Goal: Transaction & Acquisition: Purchase product/service

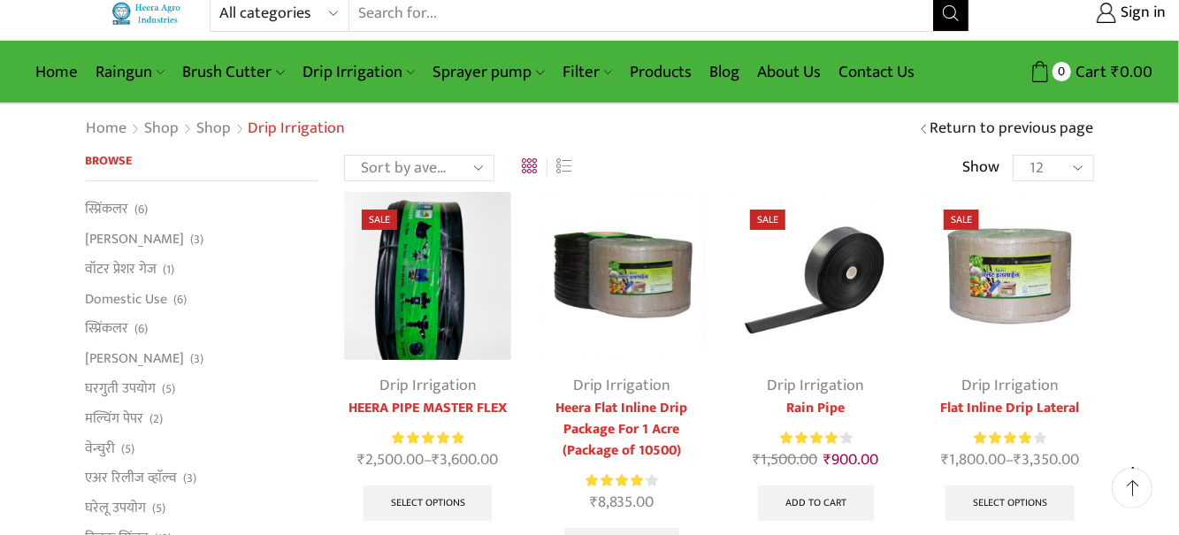
scroll to position [19, 0]
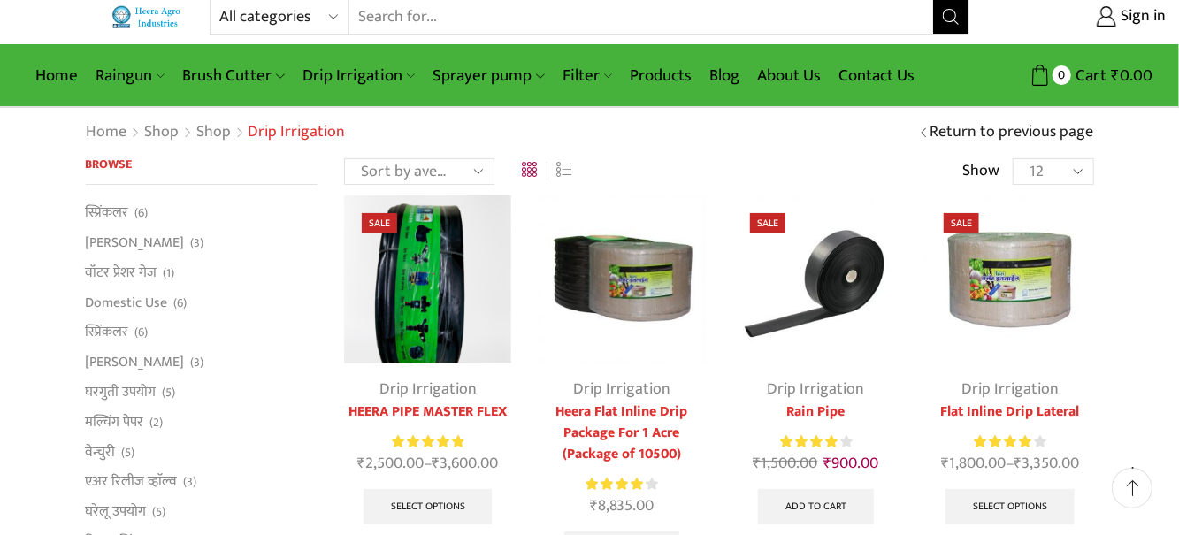
click at [390, 73] on link "Drip Irrigation" at bounding box center [359, 76] width 130 height 42
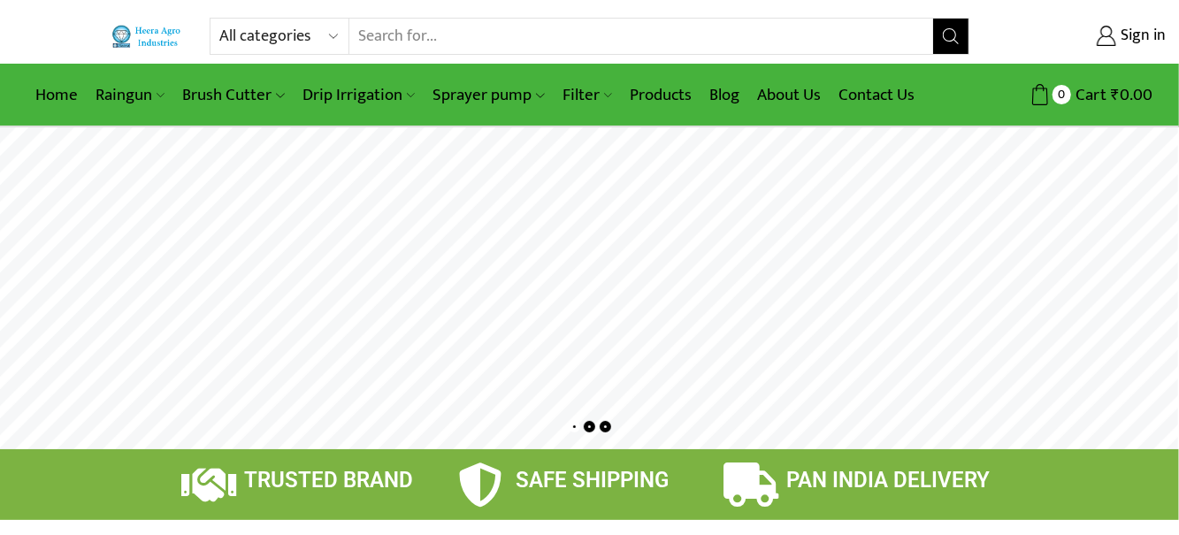
click at [591, 88] on link "Filter" at bounding box center [587, 95] width 67 height 42
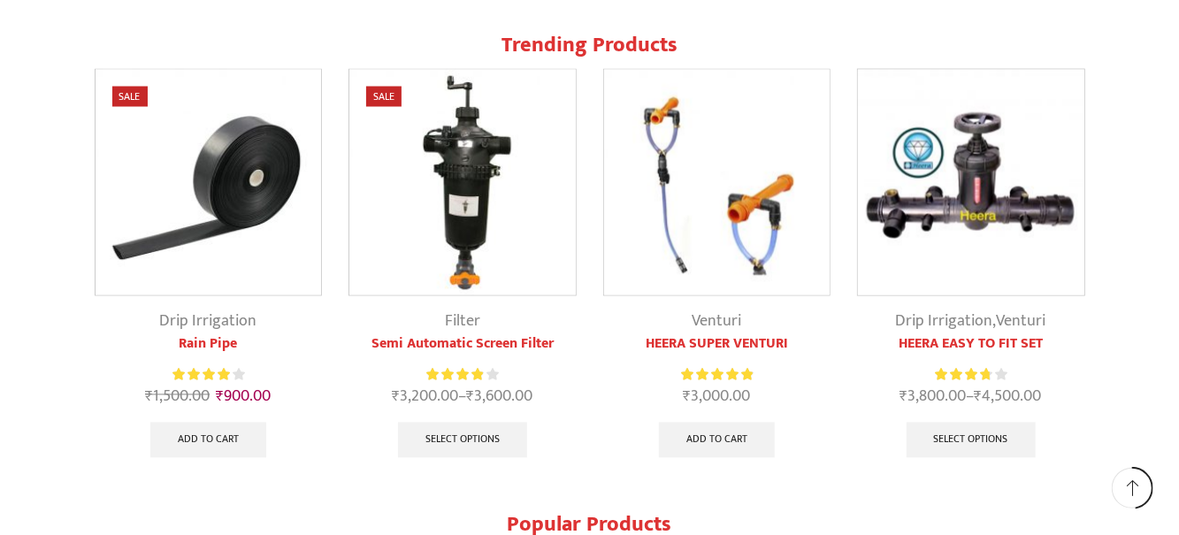
scroll to position [1649, 0]
click at [460, 260] on img at bounding box center [462, 184] width 226 height 226
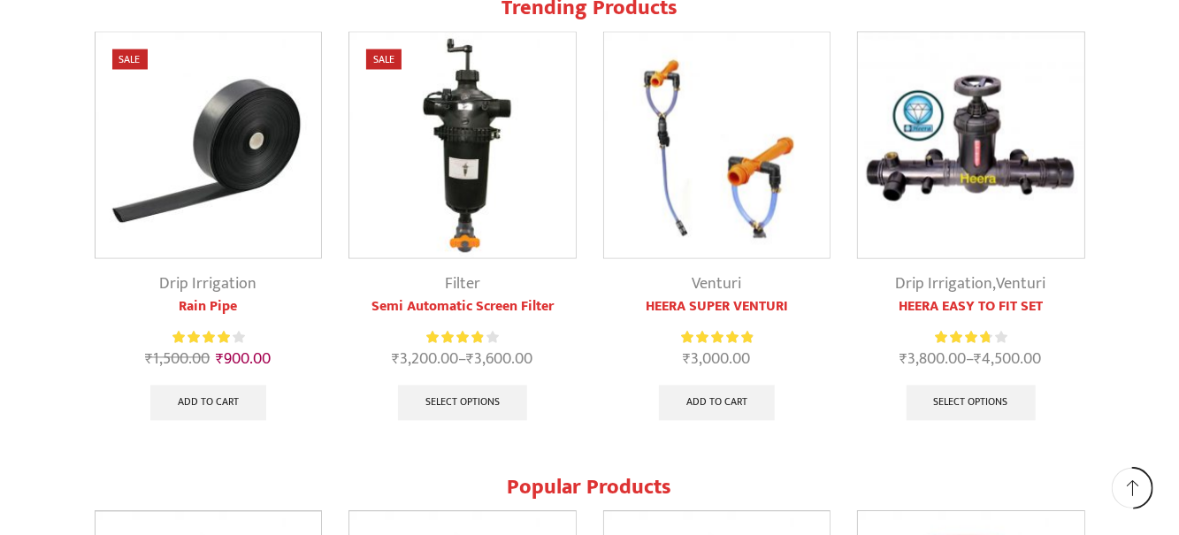
scroll to position [1730, 0]
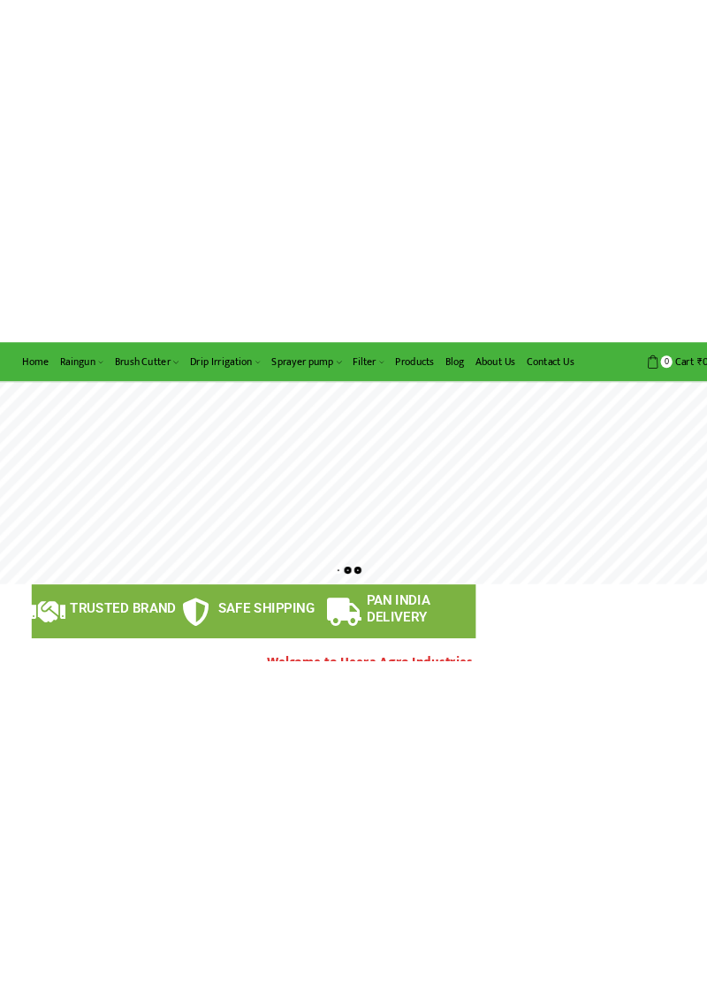
scroll to position [14, 0]
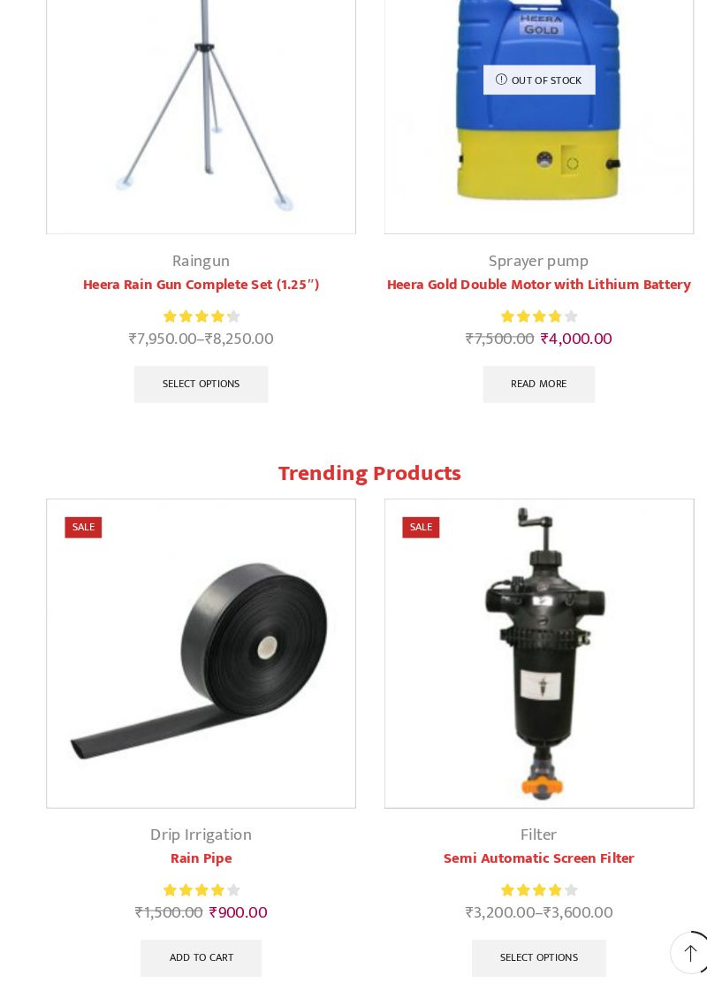
click at [514, 534] on link "Select options" at bounding box center [515, 964] width 129 height 35
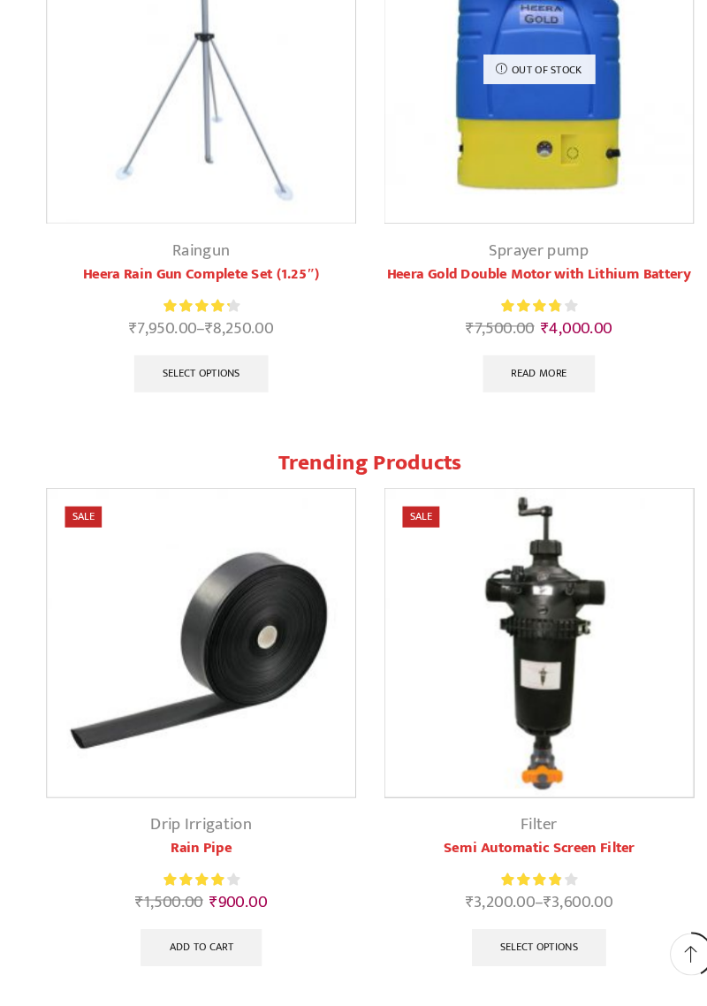
scroll to position [2274, 0]
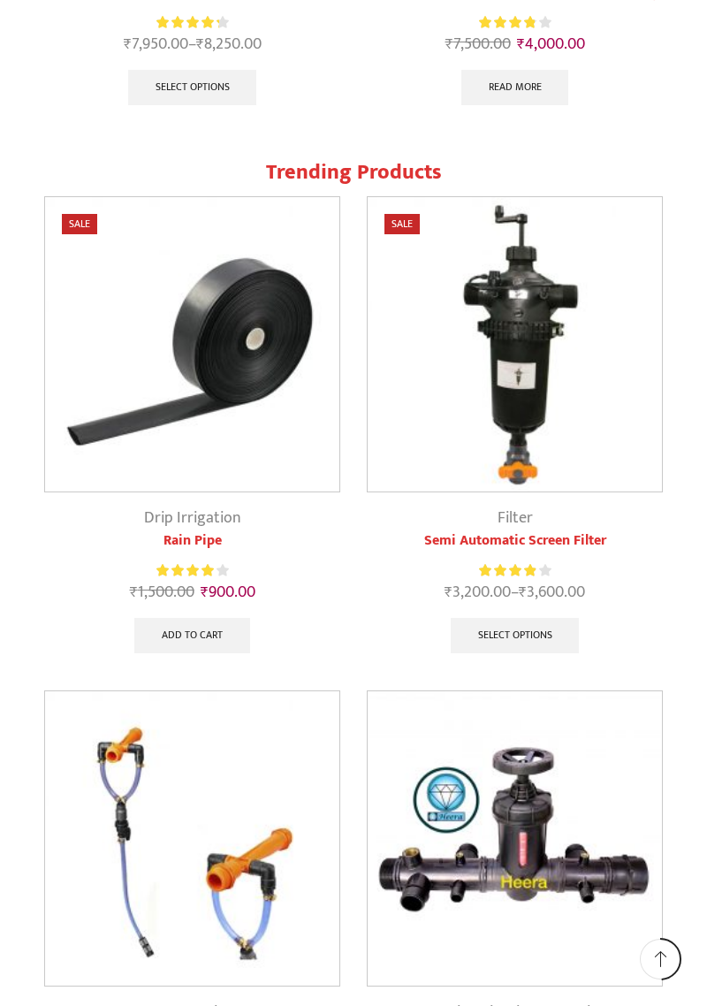
scroll to position [2533, 0]
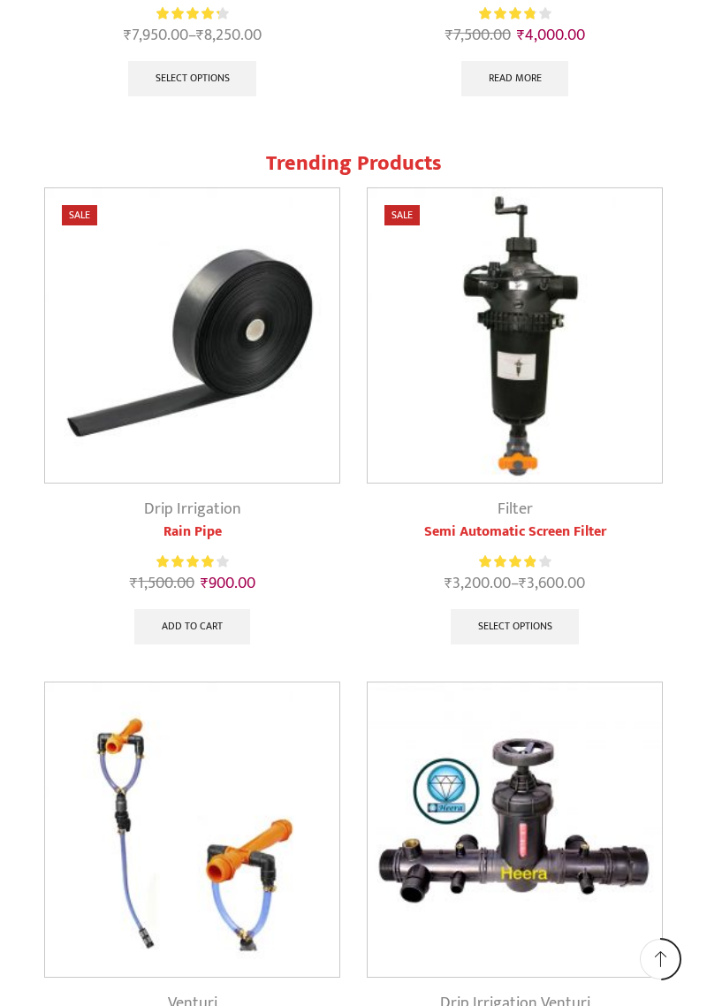
click at [550, 632] on link "Select options" at bounding box center [515, 626] width 129 height 35
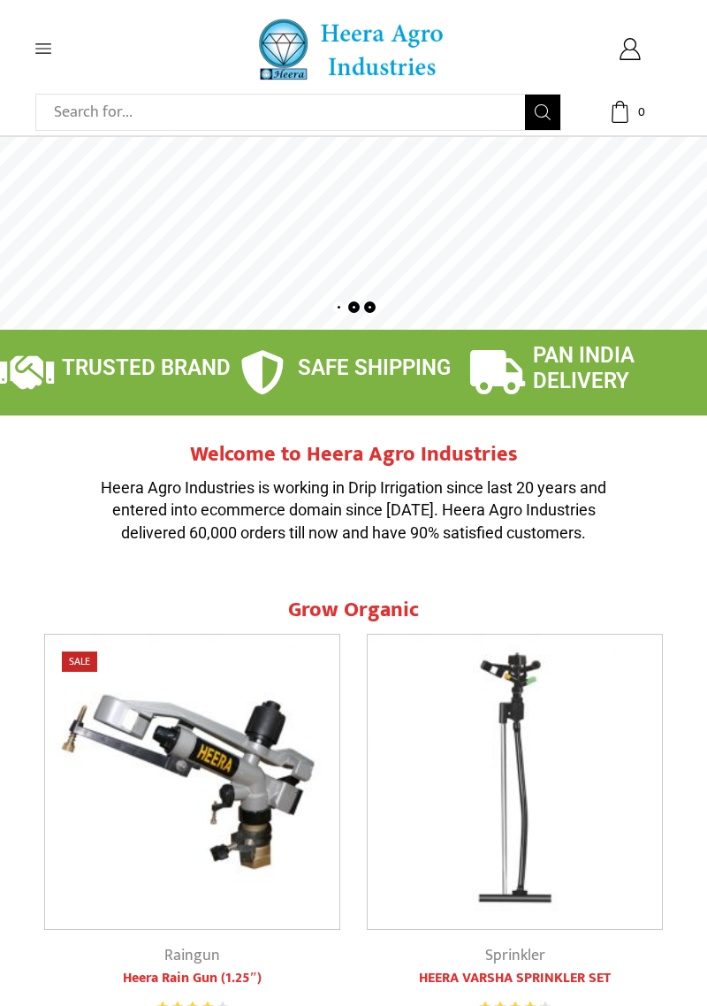
click at [45, 46] on icon at bounding box center [43, 49] width 16 height 16
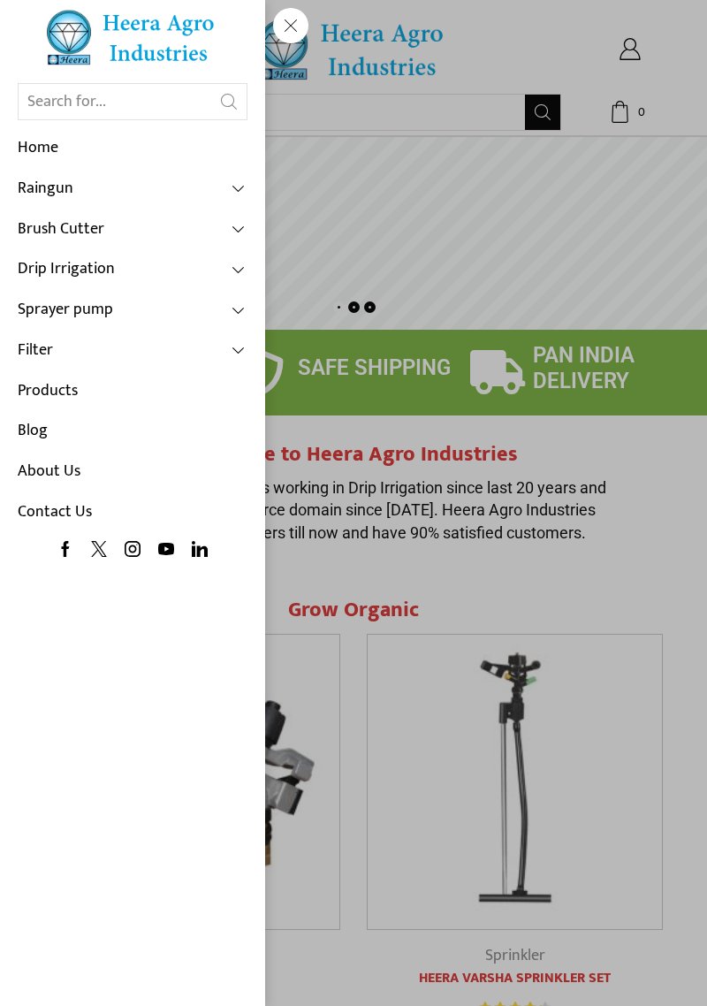
click at [50, 349] on link "Filter" at bounding box center [133, 351] width 230 height 41
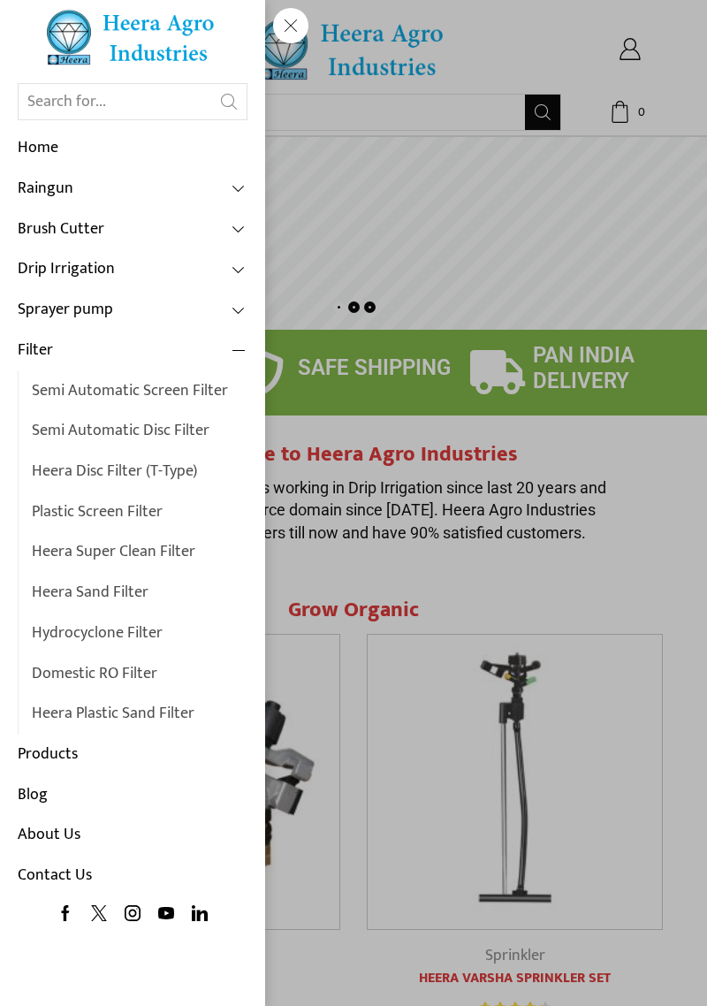
click at [113, 401] on link "Semi Automatic Screen Filter" at bounding box center [140, 391] width 216 height 41
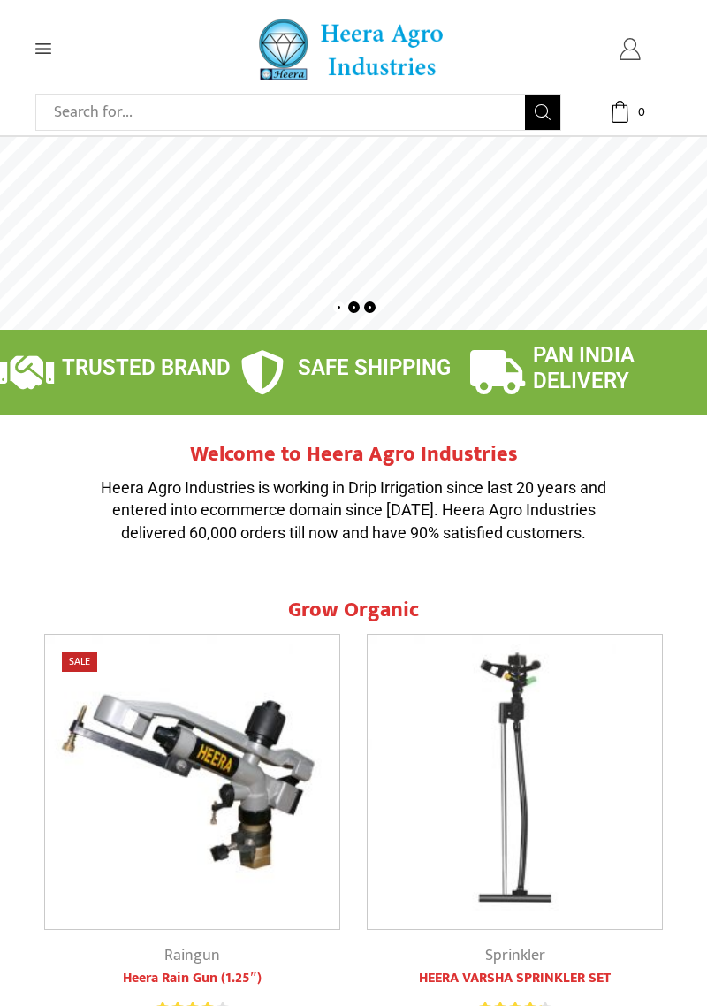
click at [638, 42] on icon at bounding box center [630, 49] width 22 height 22
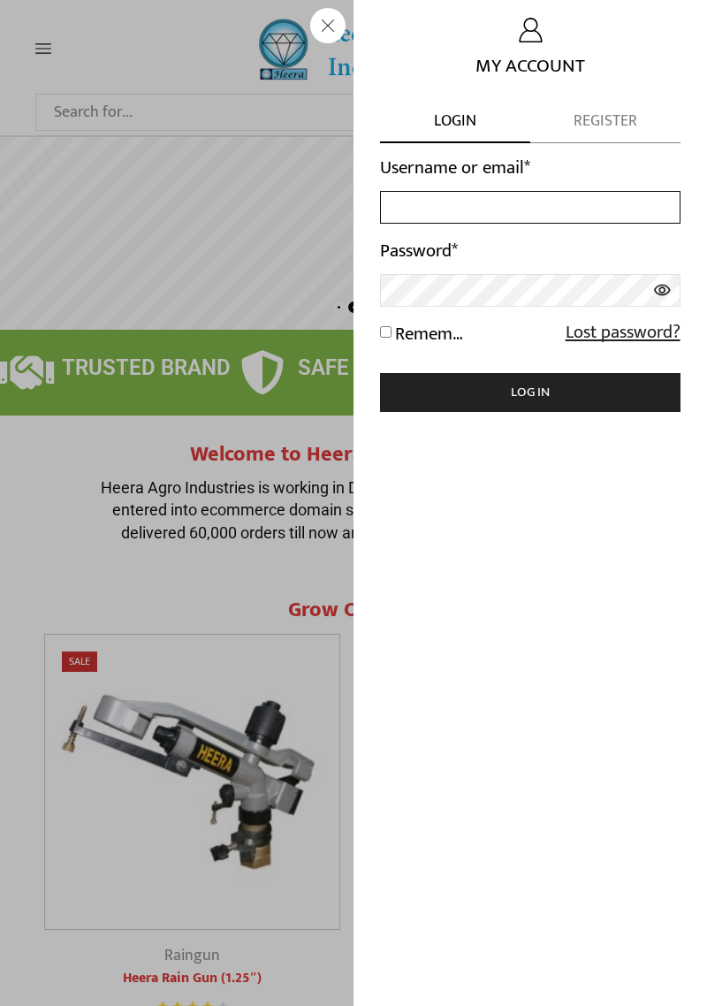
click at [471, 203] on input "Username or email *" at bounding box center [530, 207] width 301 height 33
click at [428, 205] on input "Username or email *" at bounding box center [530, 207] width 301 height 33
type input "arpitgamit.14bcamandvi@gmail.com"
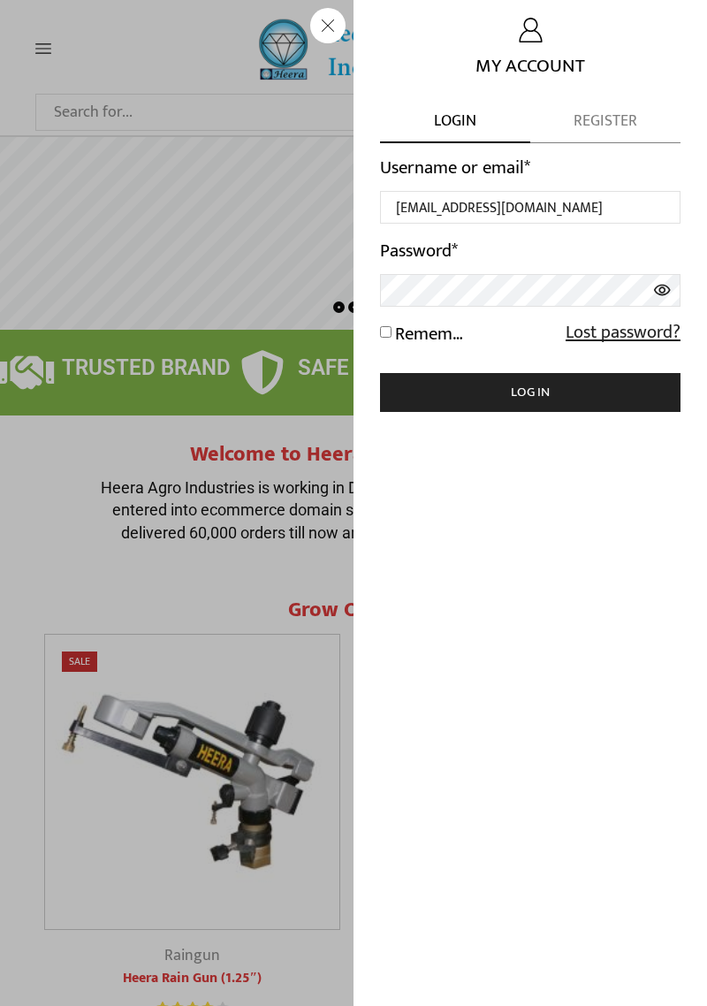
click at [513, 397] on button "Log in" at bounding box center [530, 392] width 301 height 39
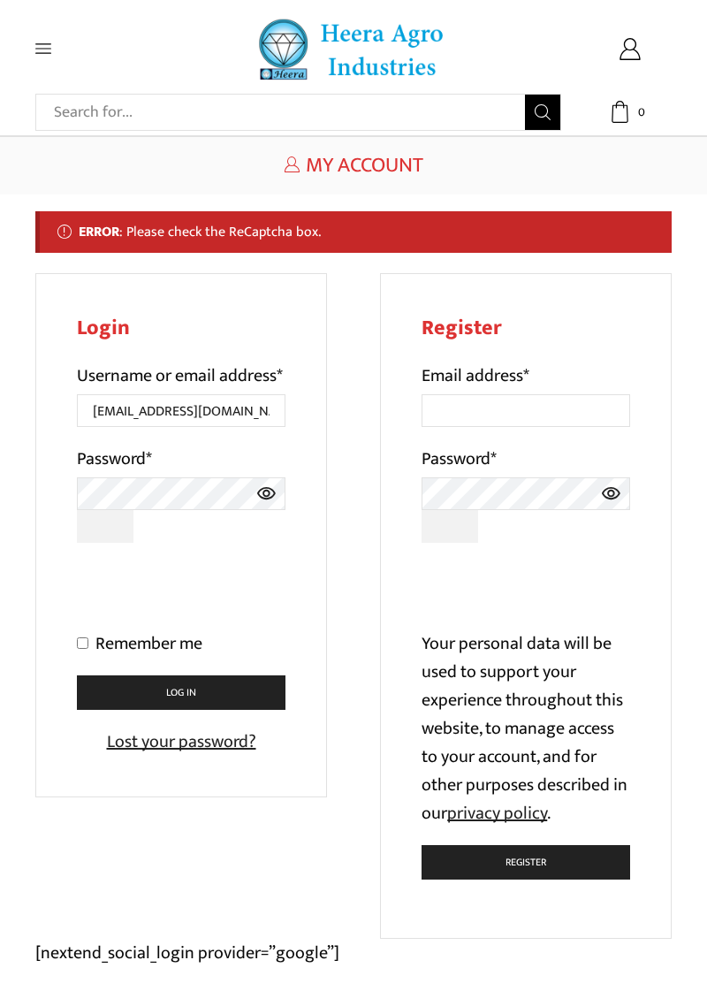
click at [172, 710] on button "Log in" at bounding box center [181, 693] width 209 height 34
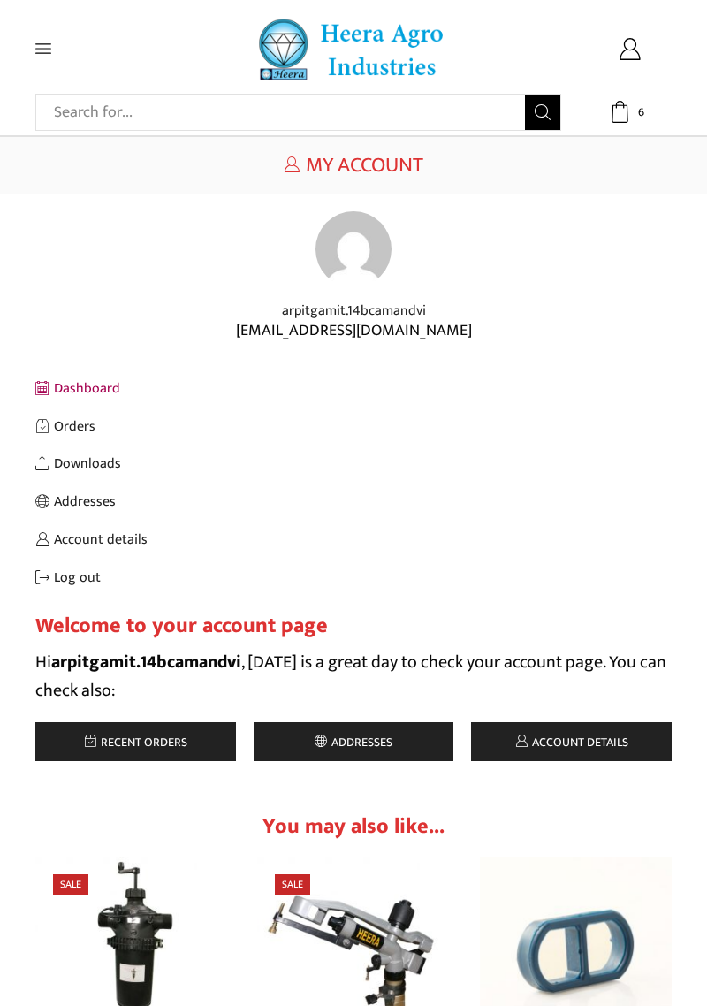
click at [47, 56] on icon at bounding box center [43, 49] width 16 height 16
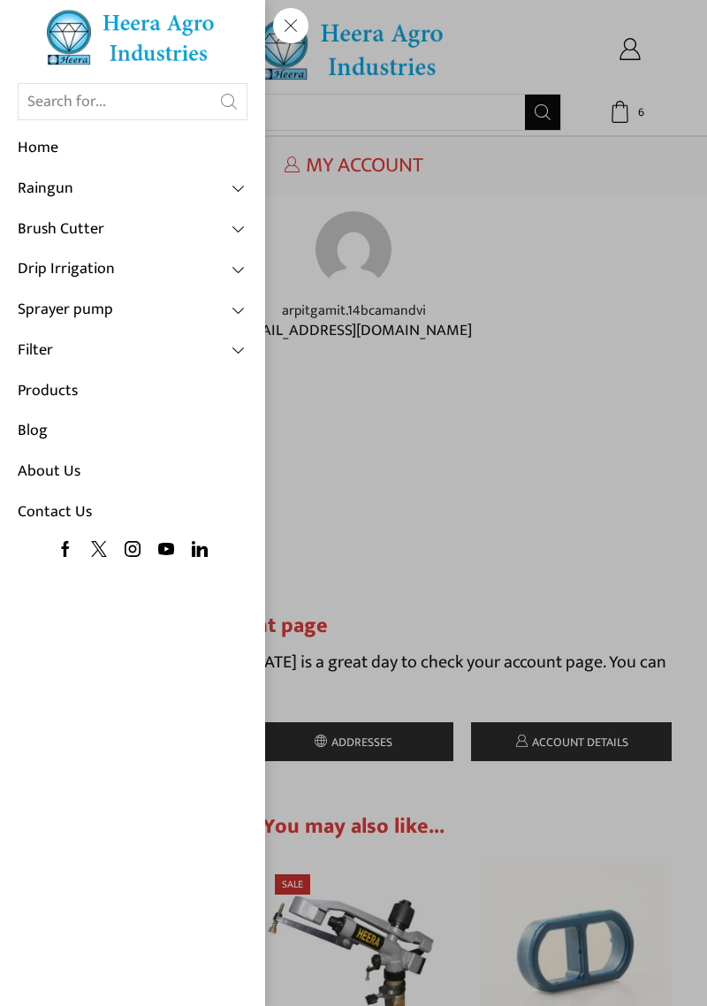
click at [237, 350] on span at bounding box center [240, 351] width 16 height 16
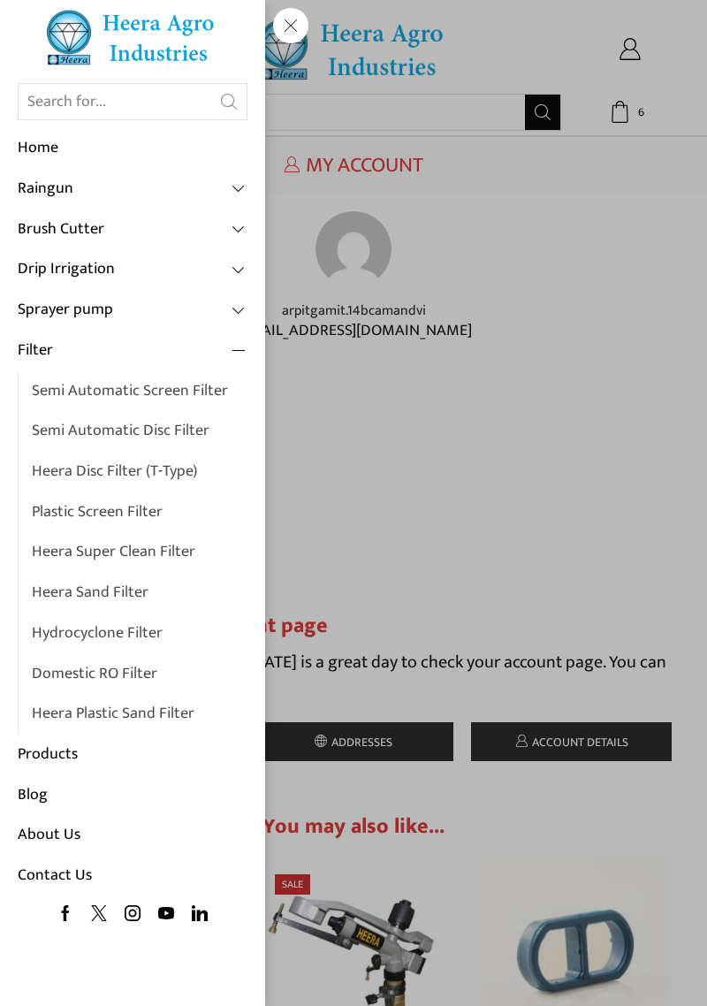
click at [105, 393] on link "Semi Automatic Screen Filter" at bounding box center [140, 391] width 216 height 41
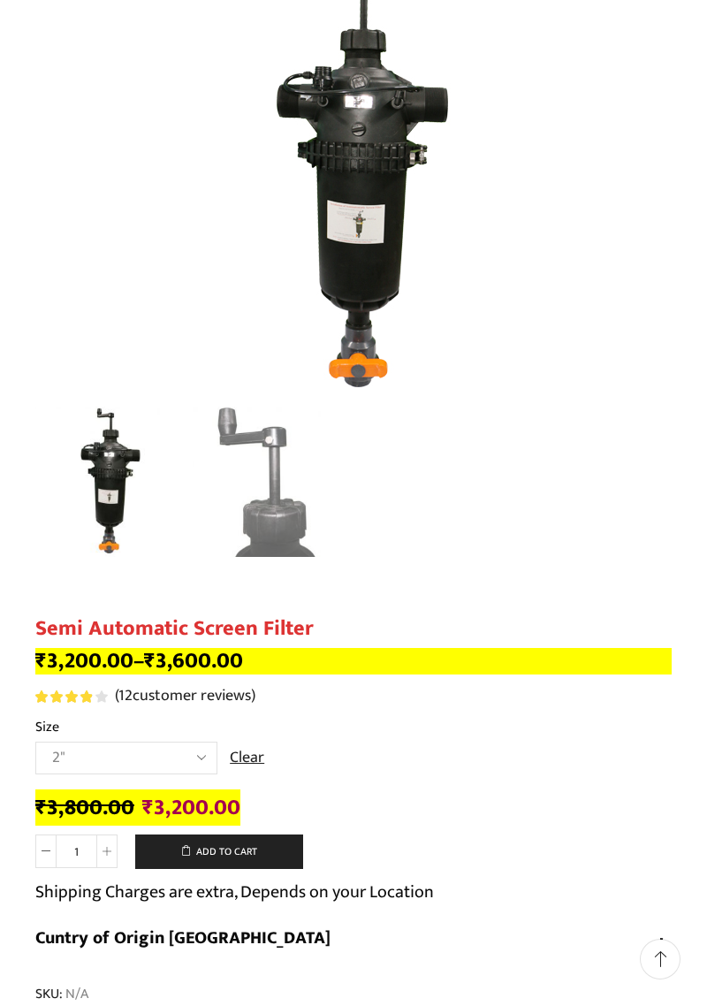
scroll to position [232, 0]
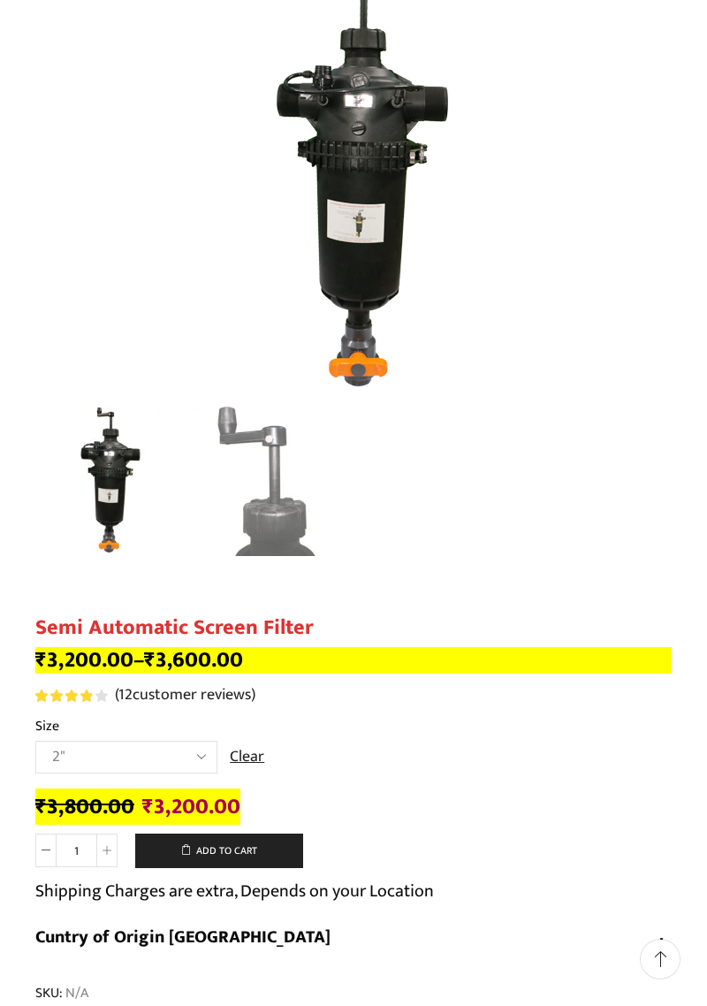
click at [191, 761] on select "Choose an option 2" 2.5" 3"" at bounding box center [126, 757] width 182 height 33
click at [35, 741] on select "Choose an option 2" 2.5" 3"" at bounding box center [126, 757] width 182 height 33
select select "2.5""
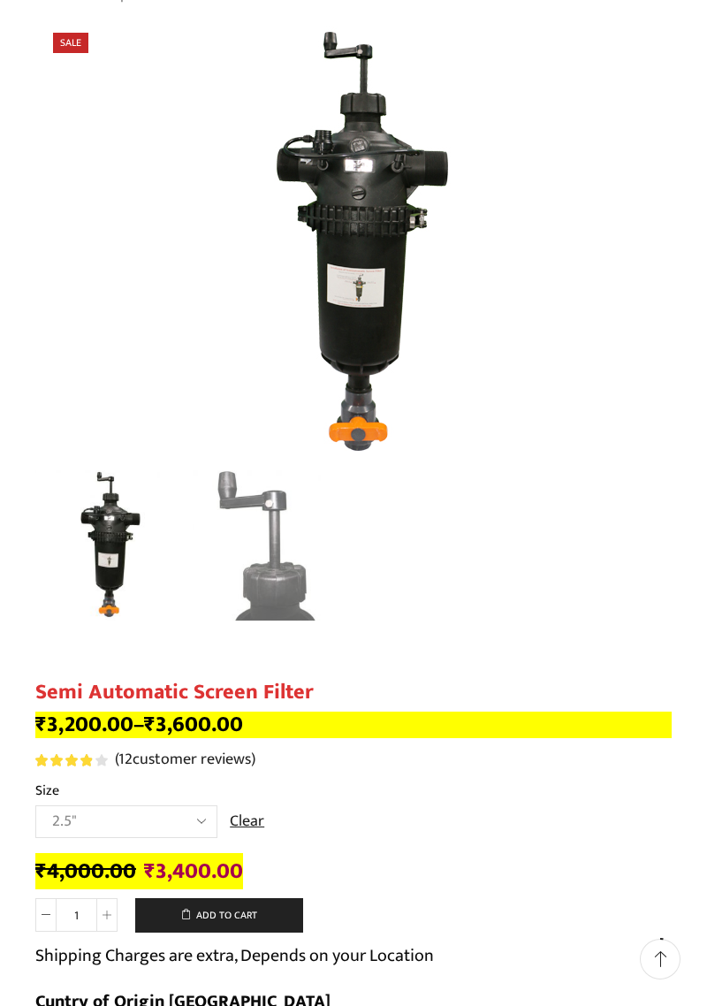
scroll to position [0, 0]
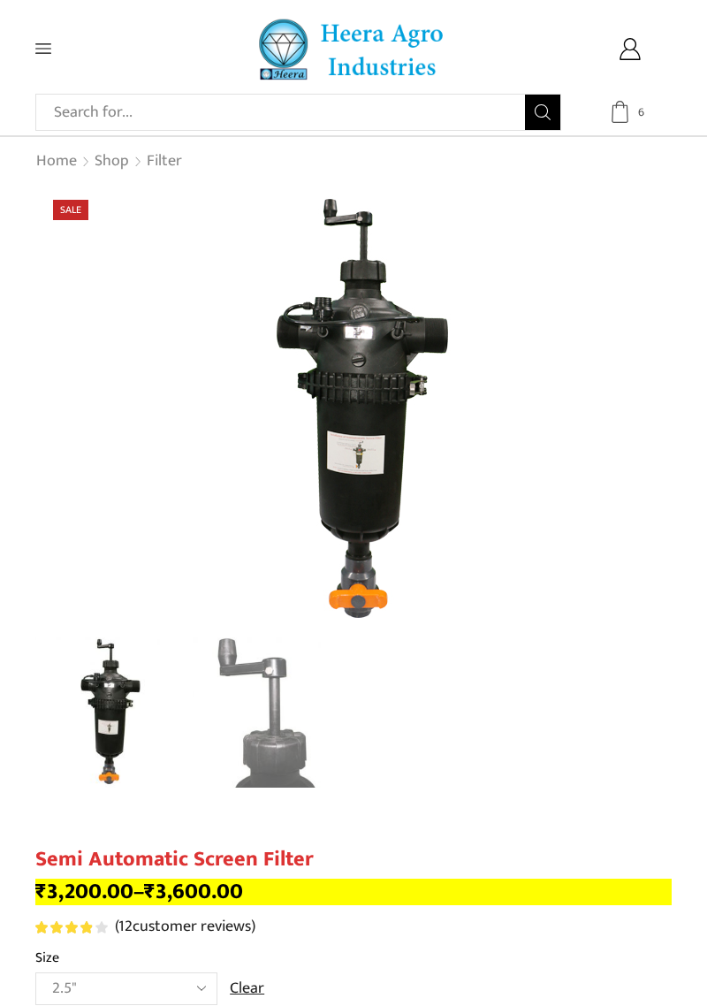
click at [626, 117] on icon at bounding box center [620, 112] width 22 height 22
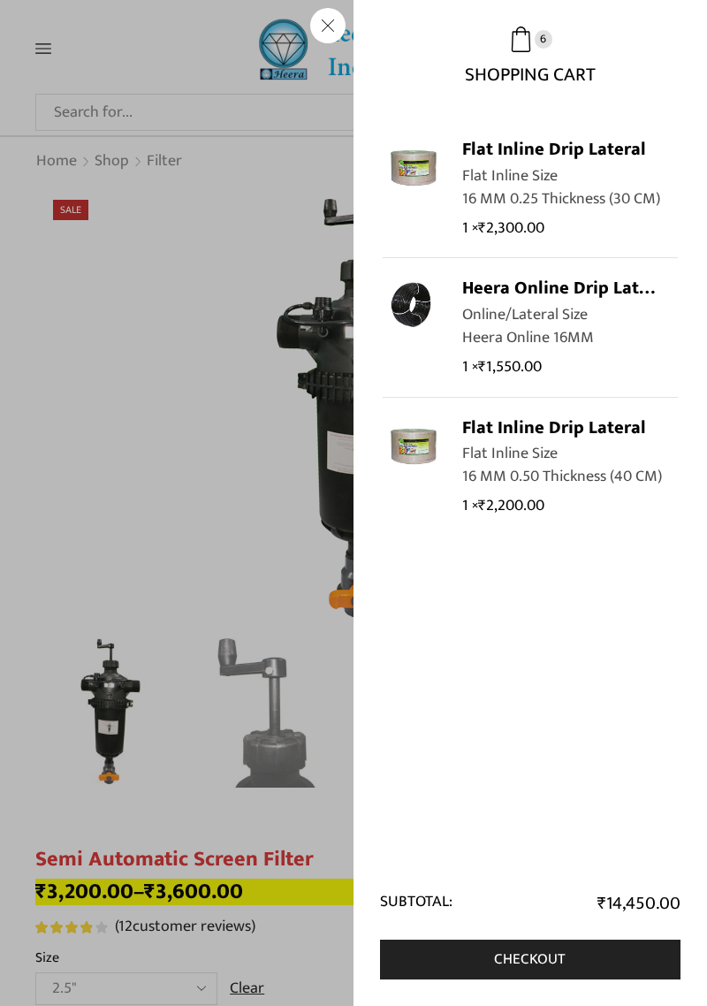
click at [504, 31] on span "6" at bounding box center [530, 40] width 301 height 26
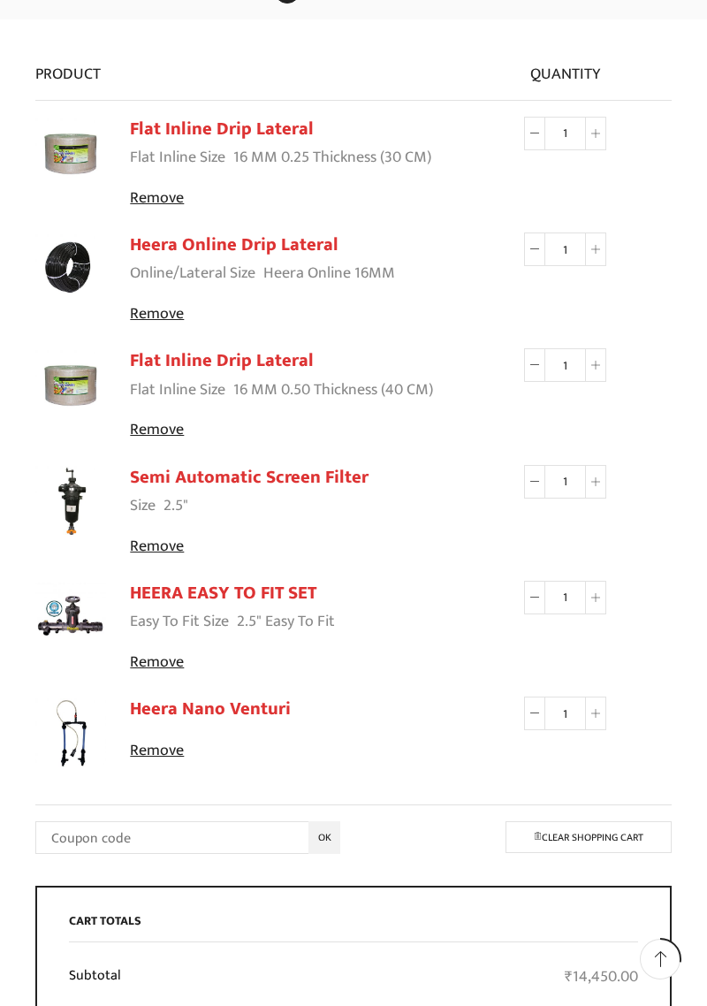
scroll to position [218, 0]
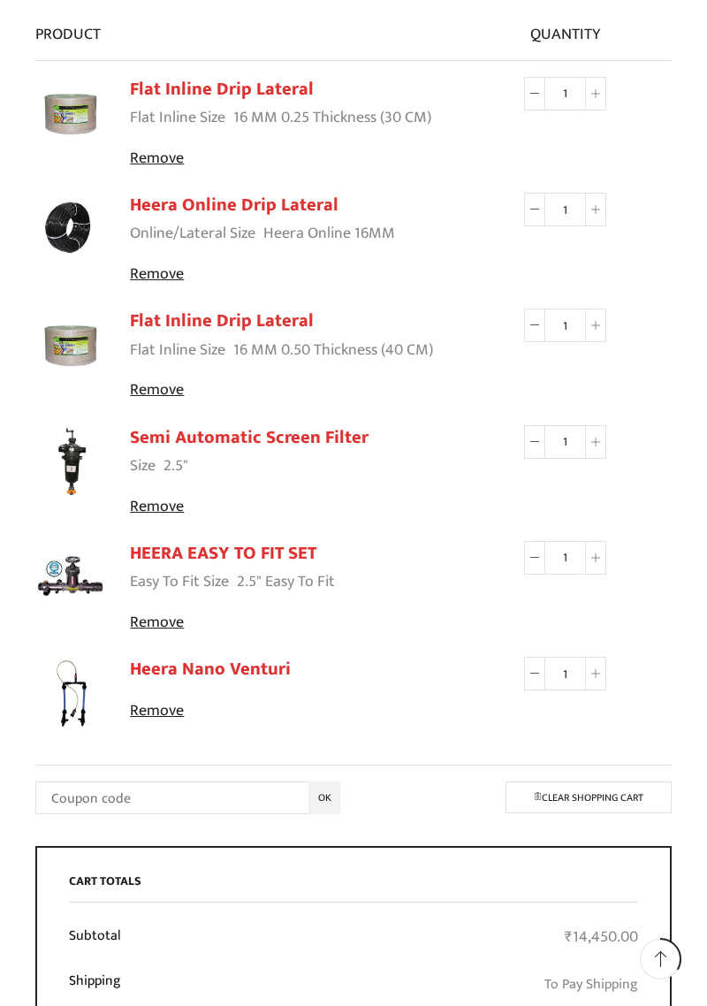
click at [72, 687] on img at bounding box center [70, 694] width 71 height 71
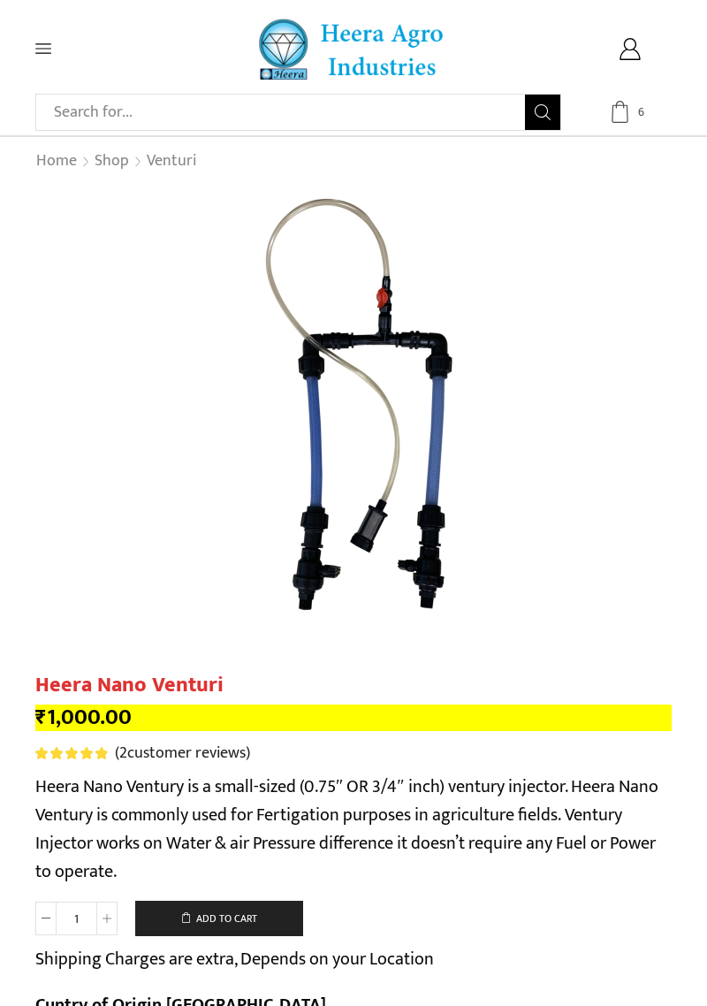
click at [640, 110] on span "6" at bounding box center [641, 112] width 18 height 18
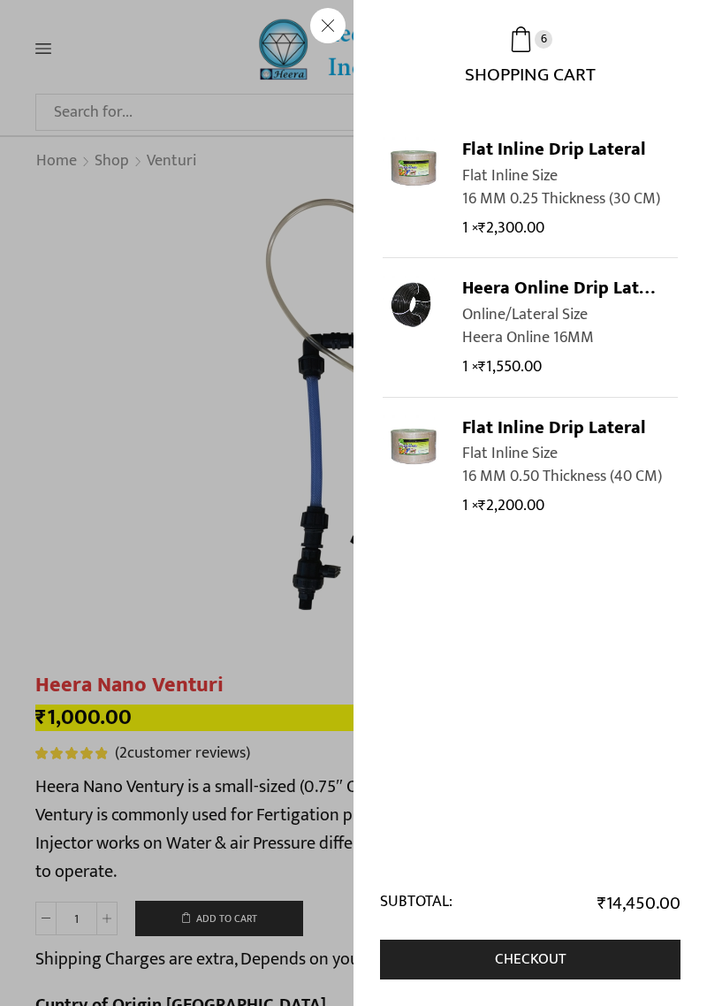
click at [538, 50] on span "6" at bounding box center [530, 40] width 301 height 26
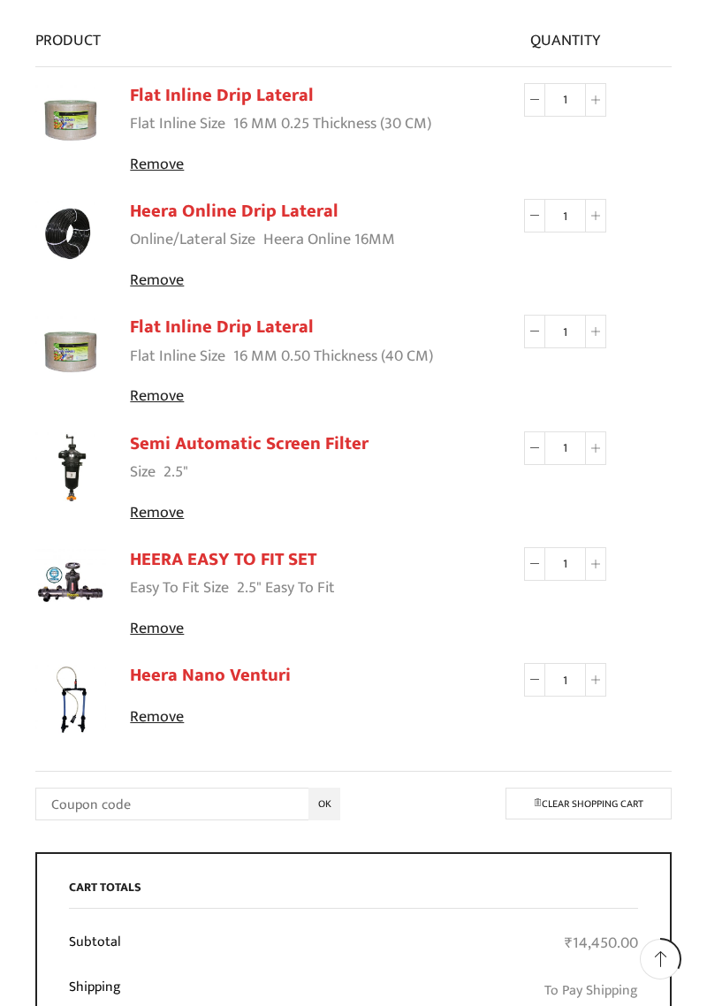
scroll to position [210, 0]
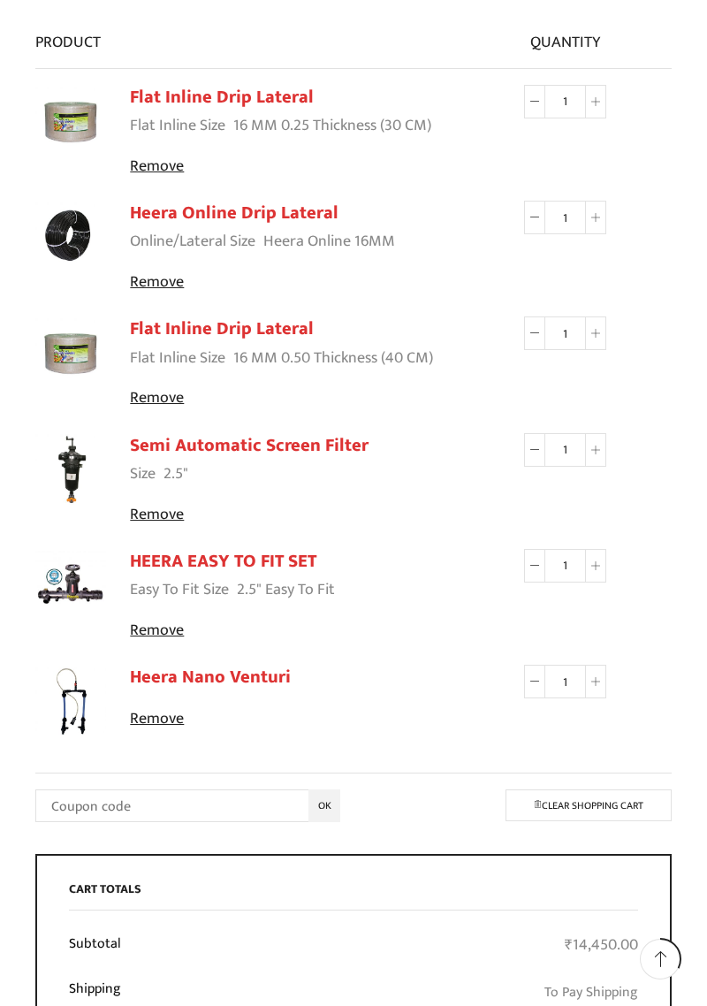
click at [213, 214] on link "Heera Online Drip Lateral" at bounding box center [234, 213] width 209 height 30
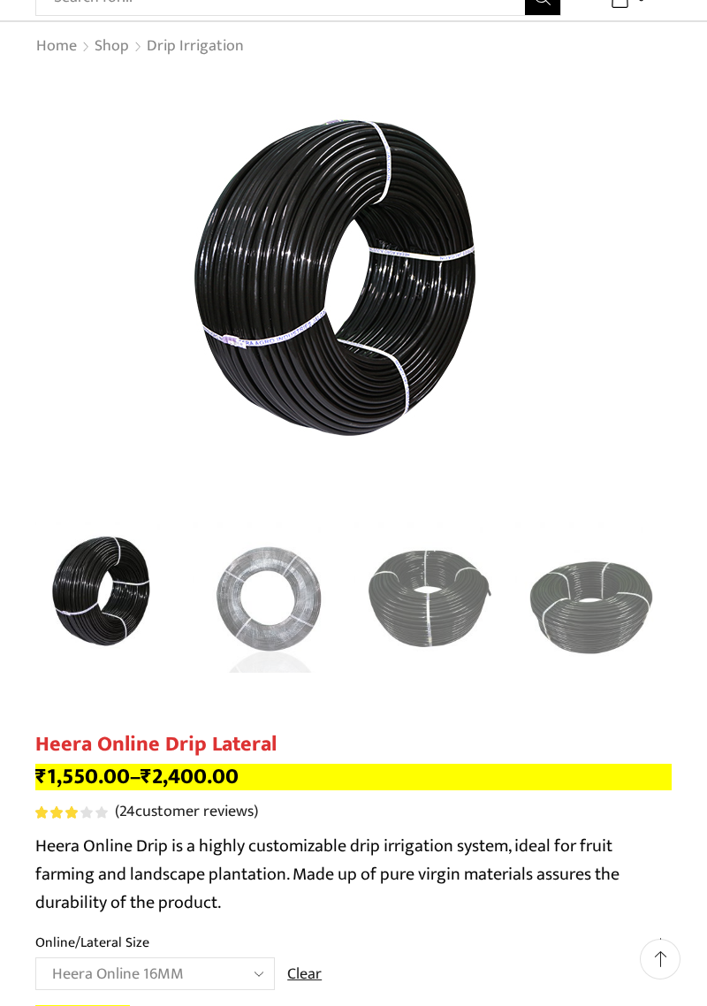
scroll to position [122, 0]
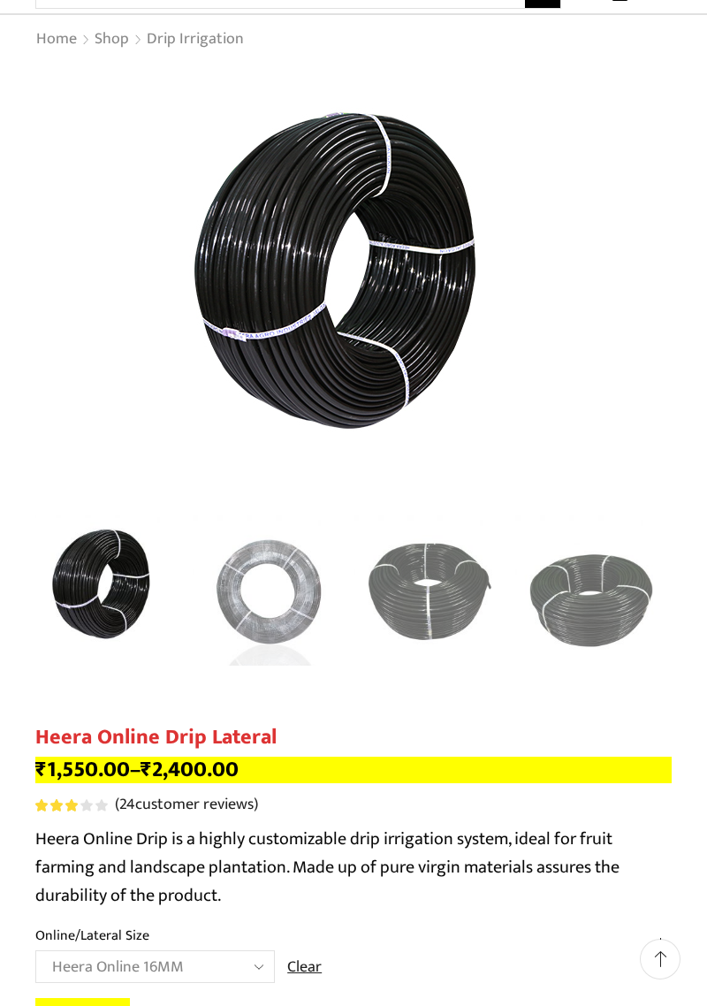
click at [276, 553] on img "2 / 5" at bounding box center [269, 592] width 153 height 153
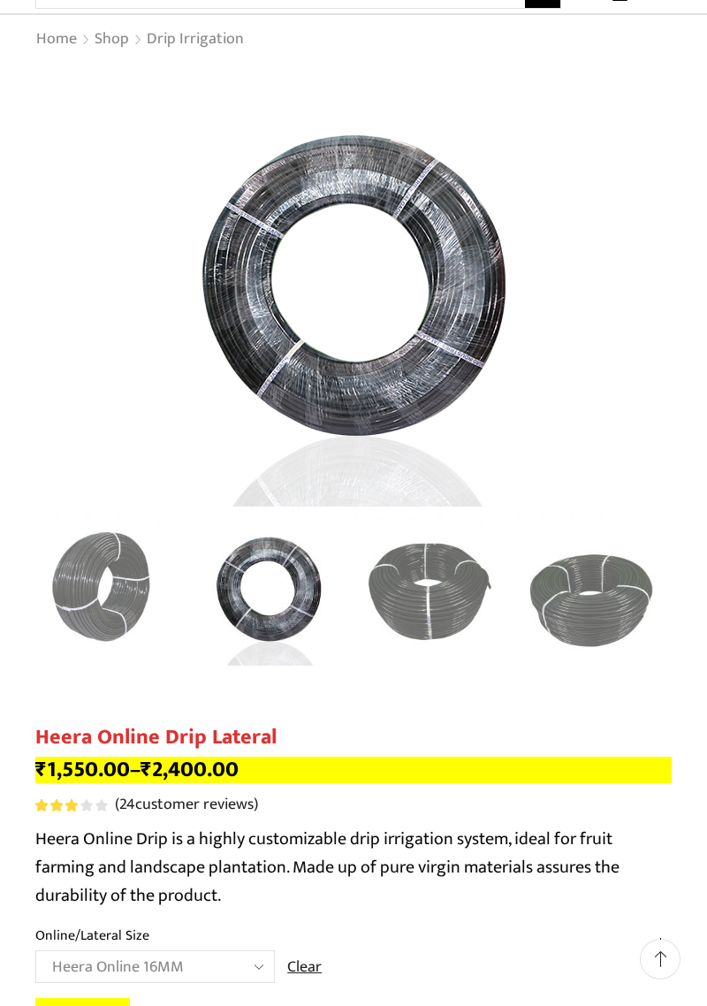
click at [283, 587] on img "2 / 5" at bounding box center [269, 589] width 153 height 153
click at [425, 565] on img "3 / 5" at bounding box center [430, 592] width 153 height 153
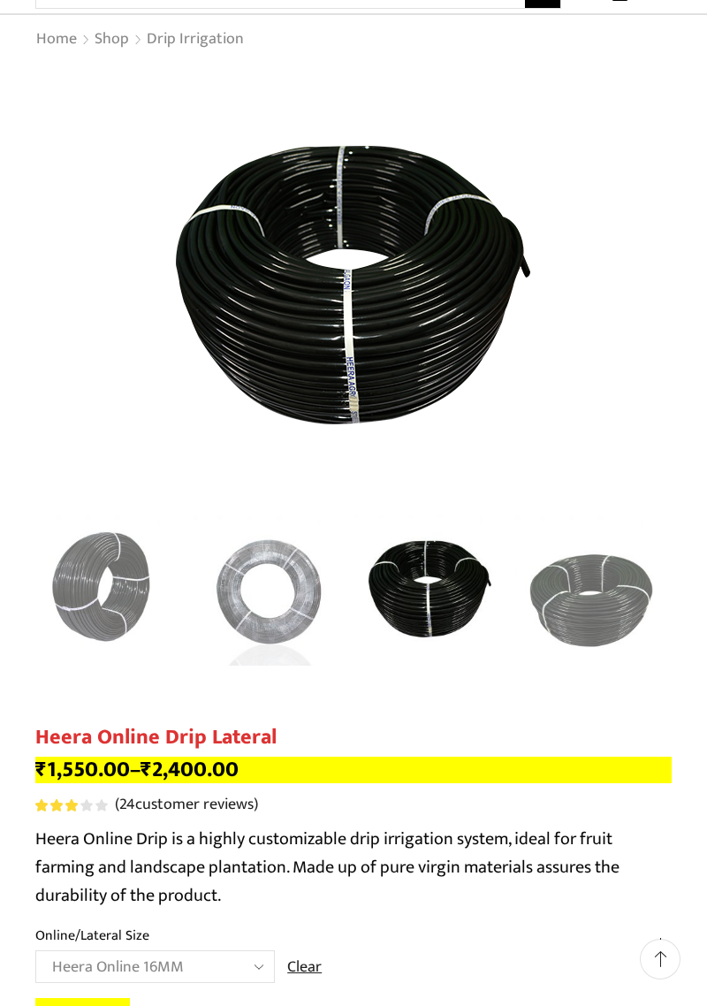
click at [599, 585] on img "4 / 5" at bounding box center [592, 592] width 153 height 153
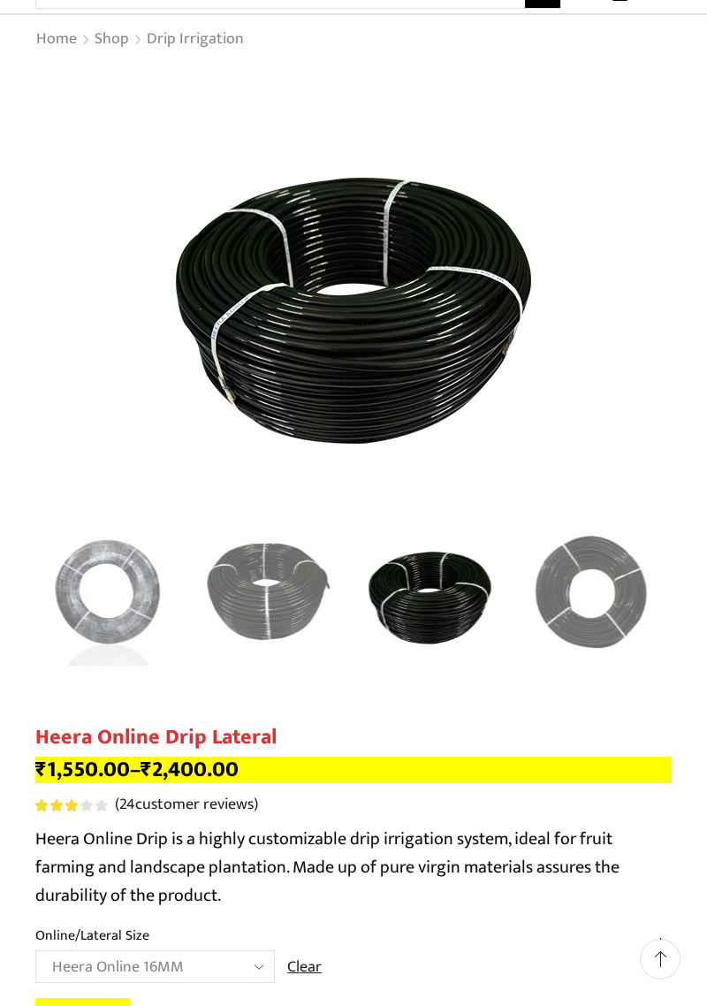
click at [608, 589] on img "5 / 5" at bounding box center [592, 592] width 153 height 153
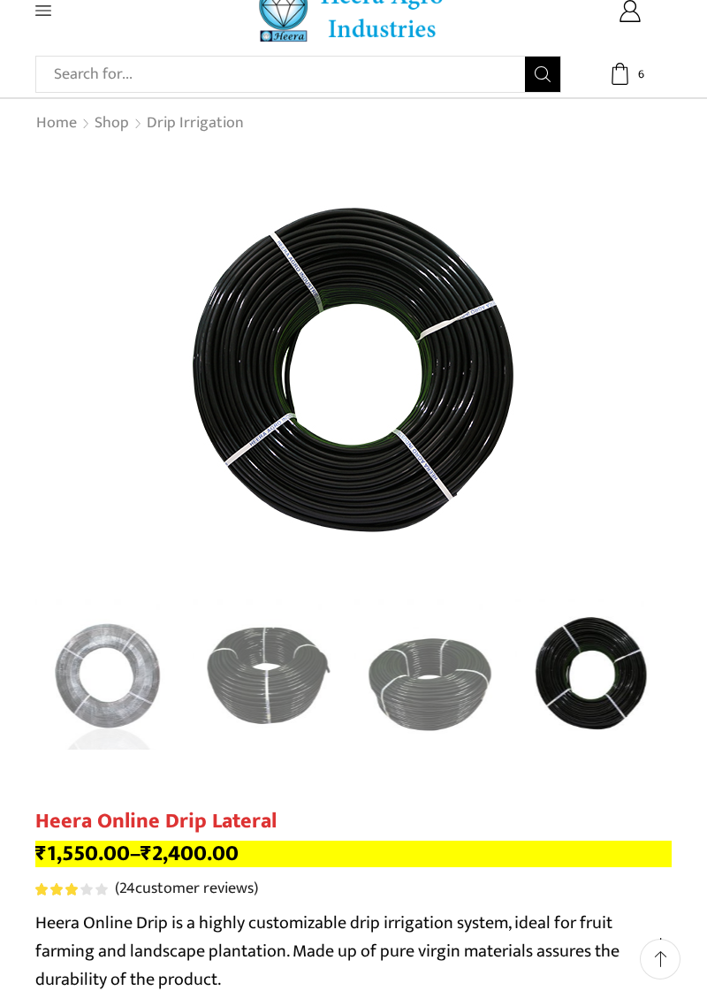
scroll to position [0, 0]
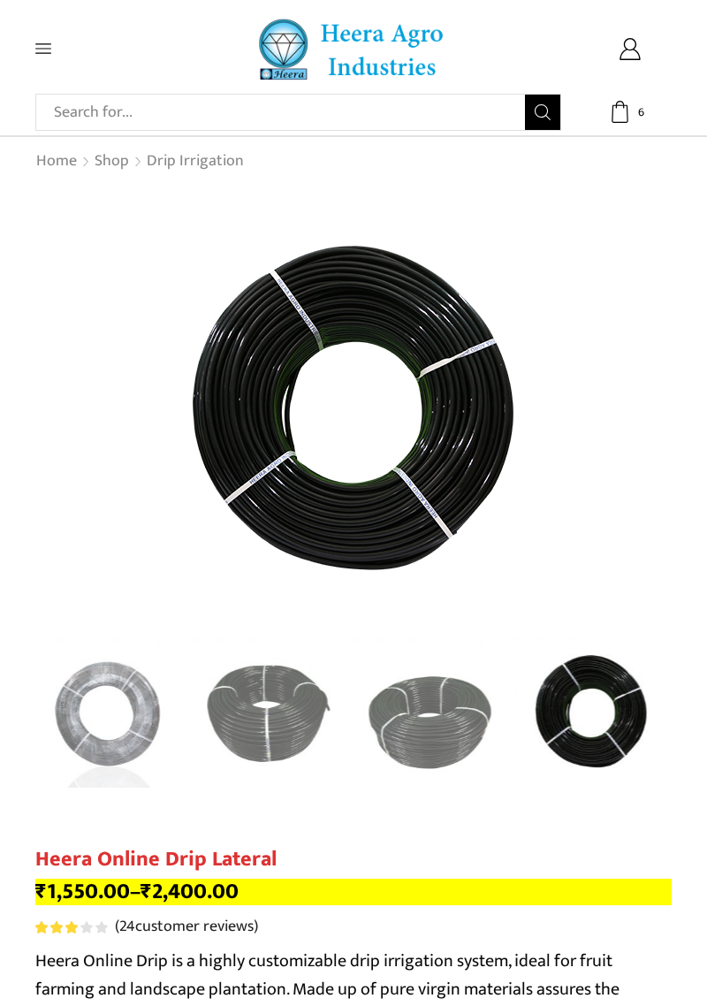
click at [652, 407] on div "Next slide" at bounding box center [654, 412] width 44 height 44
click at [41, 400] on div "Previous slide" at bounding box center [53, 412] width 44 height 44
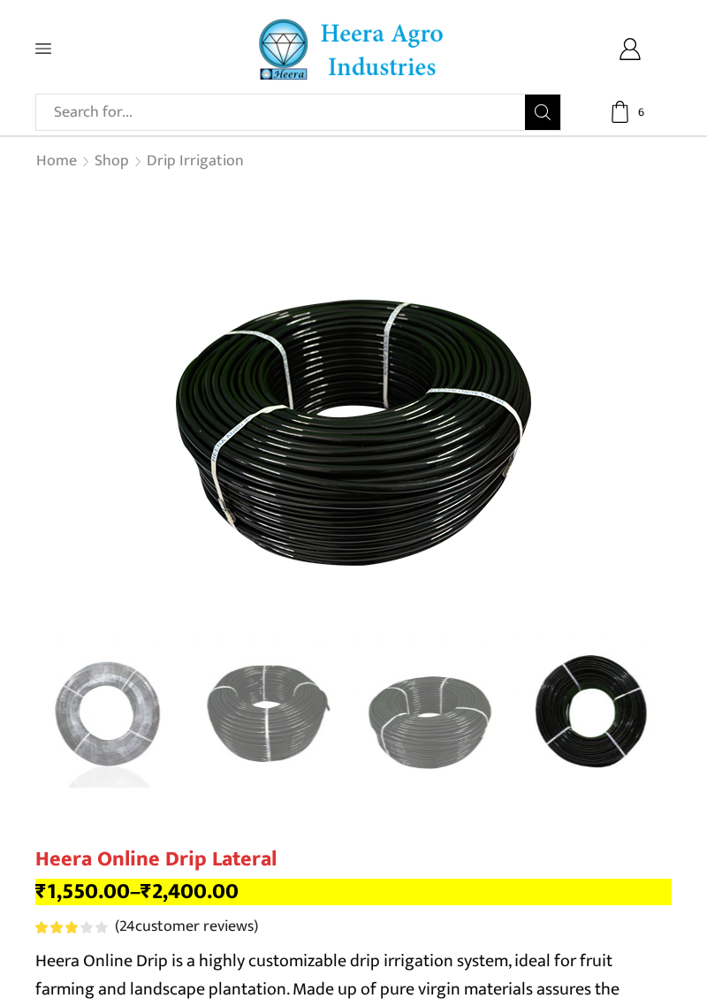
click at [59, 404] on div "Previous slide" at bounding box center [53, 412] width 44 height 44
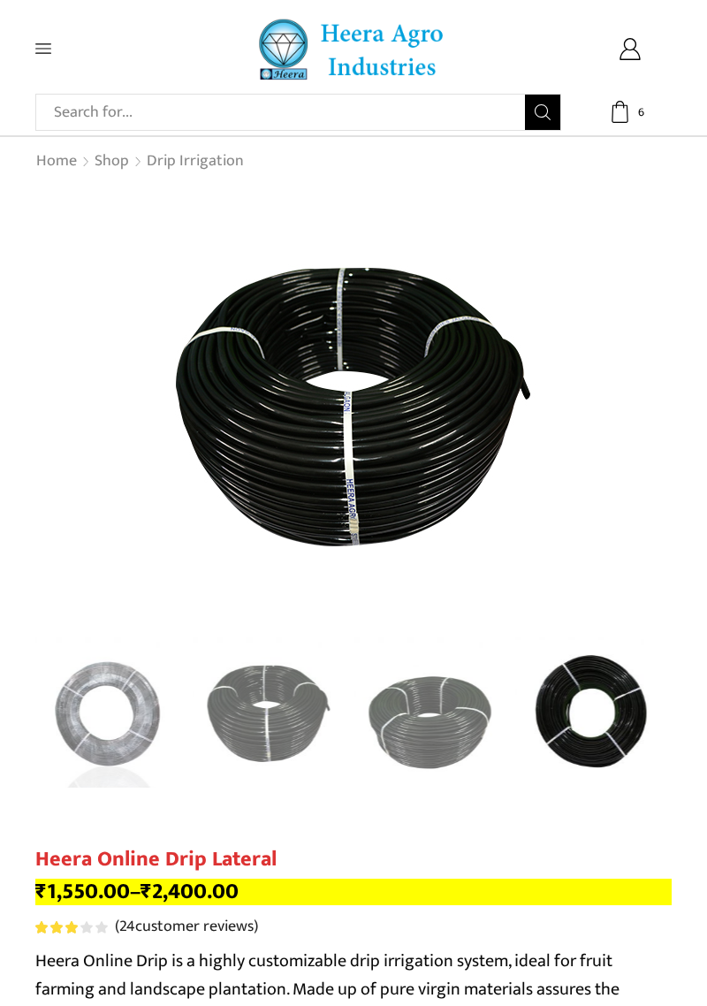
click at [63, 413] on div "Previous slide" at bounding box center [53, 412] width 44 height 44
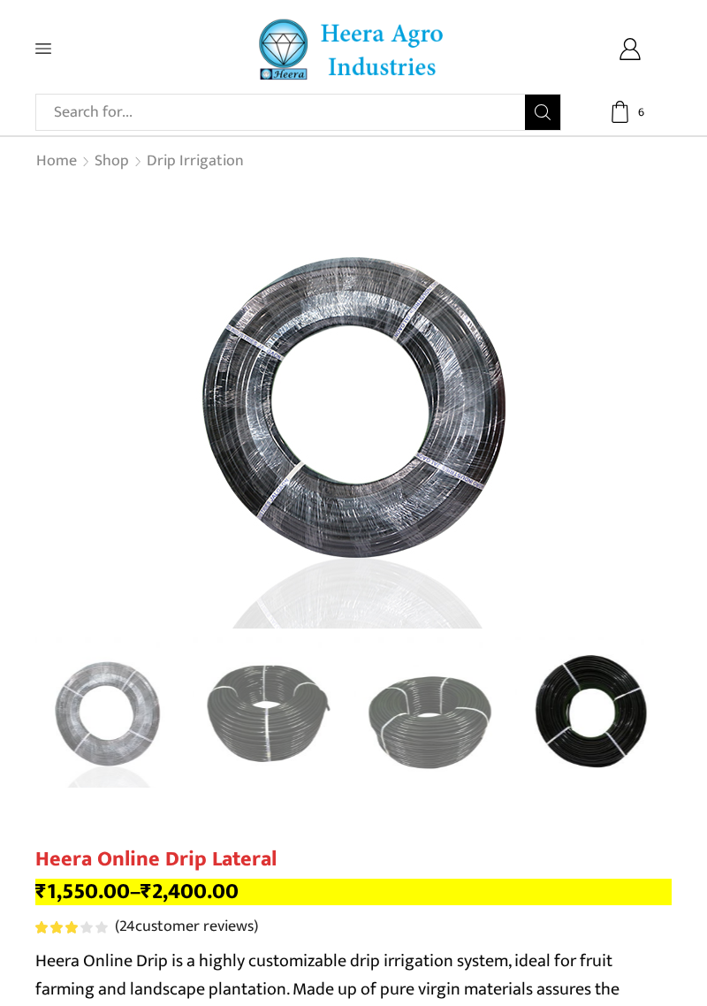
click at [63, 414] on div "Previous slide" at bounding box center [53, 412] width 44 height 44
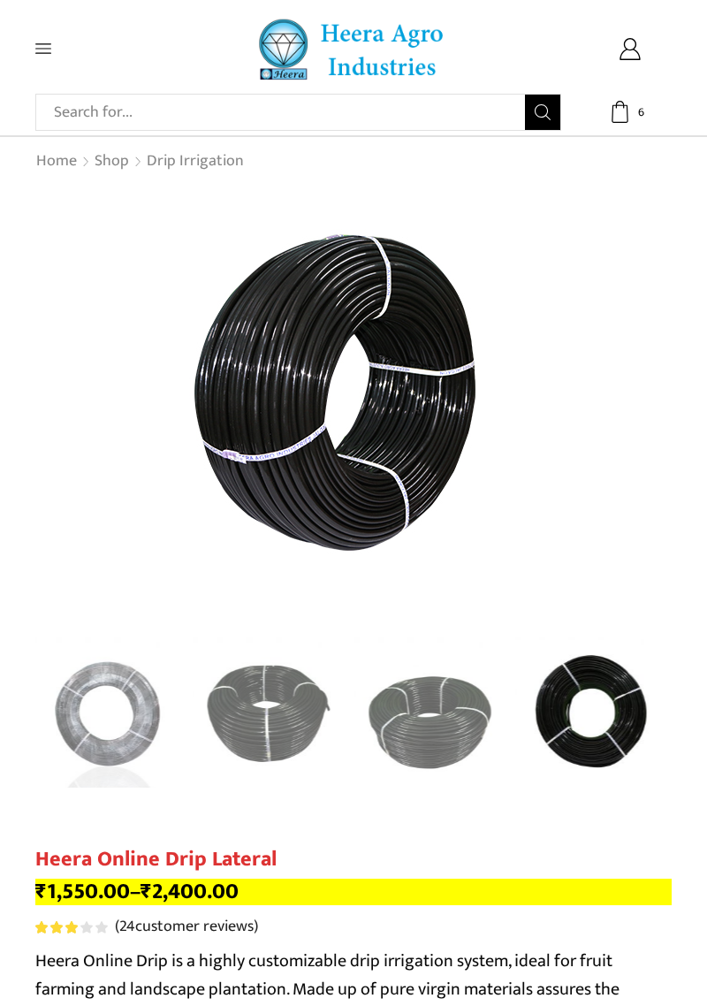
click at [57, 401] on div "Previous slide" at bounding box center [53, 412] width 44 height 44
click at [665, 416] on div "Next slide" at bounding box center [654, 412] width 44 height 44
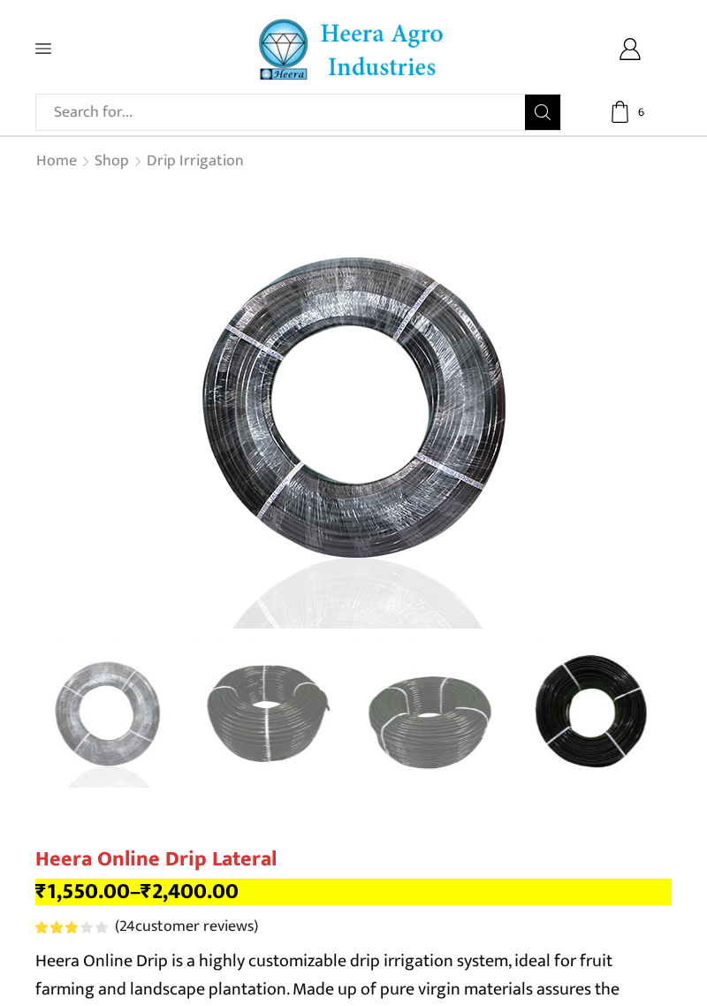
click at [663, 417] on div "Next slide" at bounding box center [654, 412] width 44 height 44
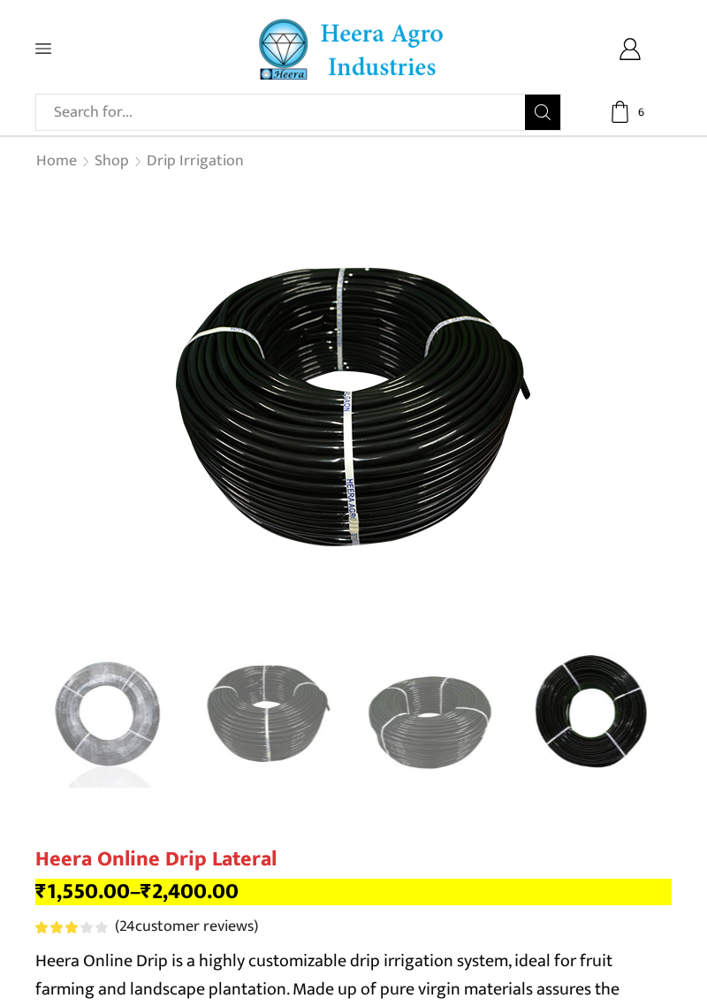
click at [663, 417] on div "Next slide" at bounding box center [654, 412] width 44 height 44
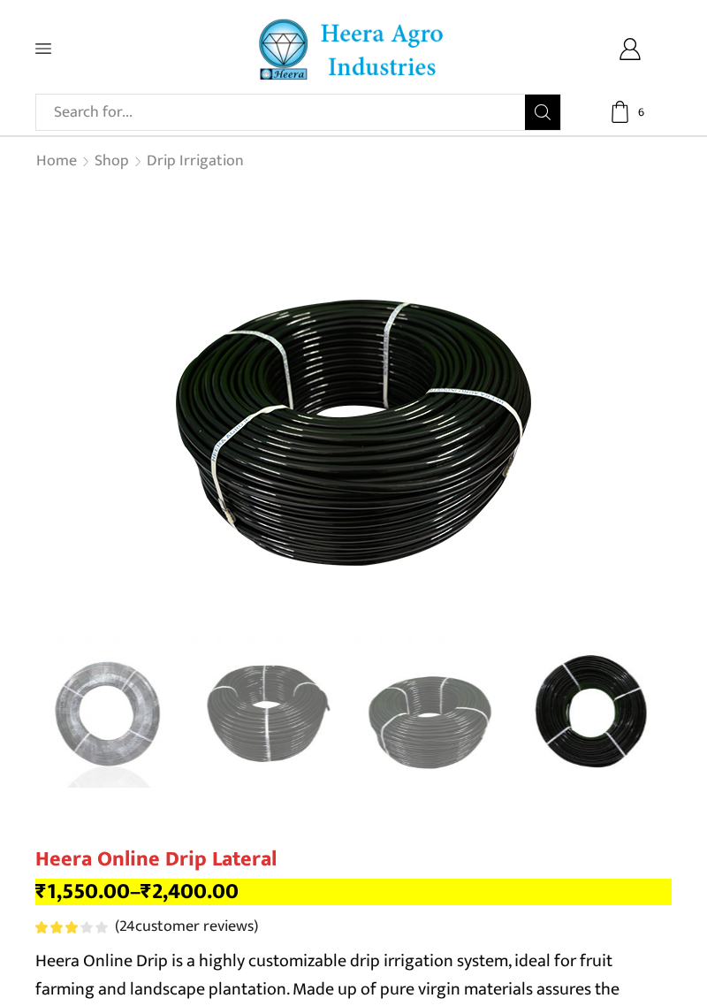
click at [663, 417] on div "Next slide" at bounding box center [654, 412] width 44 height 44
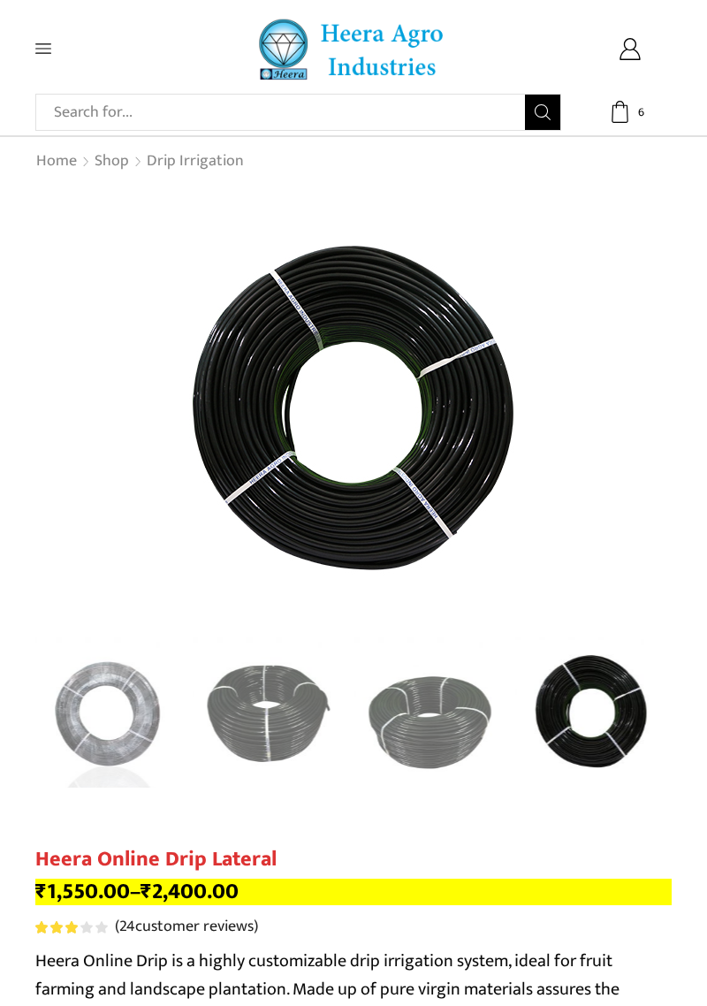
click at [649, 420] on div "Next slide" at bounding box center [654, 412] width 44 height 44
click at [649, 419] on div "Next slide" at bounding box center [654, 412] width 44 height 44
click at [654, 410] on div "Next slide" at bounding box center [654, 412] width 44 height 44
click at [654, 411] on div "Next slide" at bounding box center [654, 412] width 44 height 44
click at [662, 418] on div "Next slide" at bounding box center [654, 412] width 44 height 44
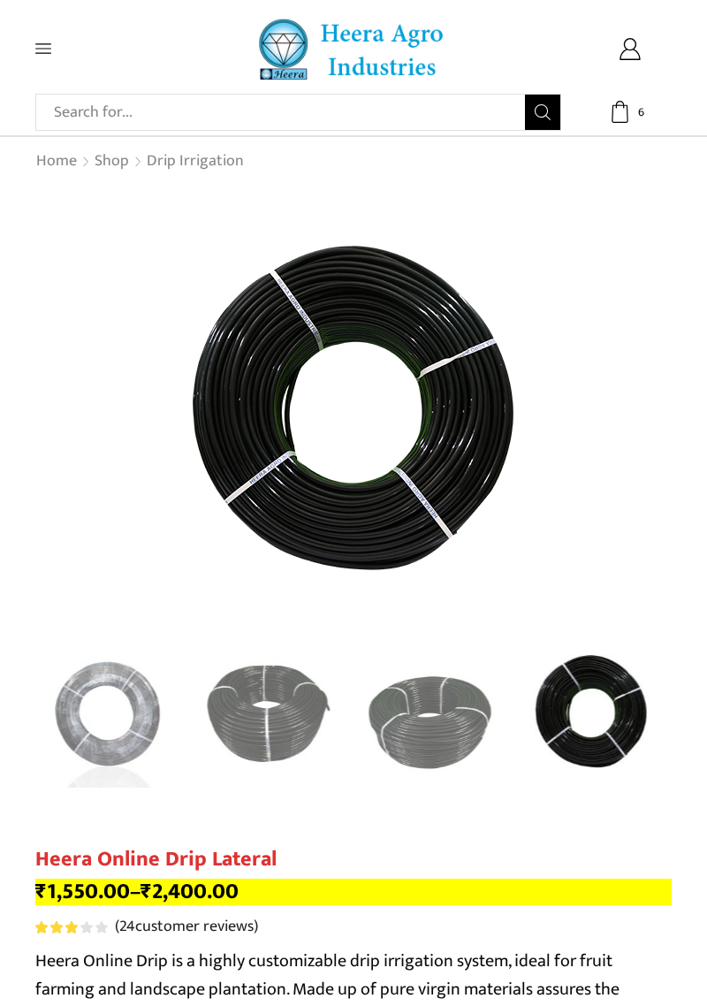
click at [662, 417] on div "Next slide" at bounding box center [654, 412] width 44 height 44
click at [86, 400] on link "5 / 5" at bounding box center [353, 408] width 637 height 442
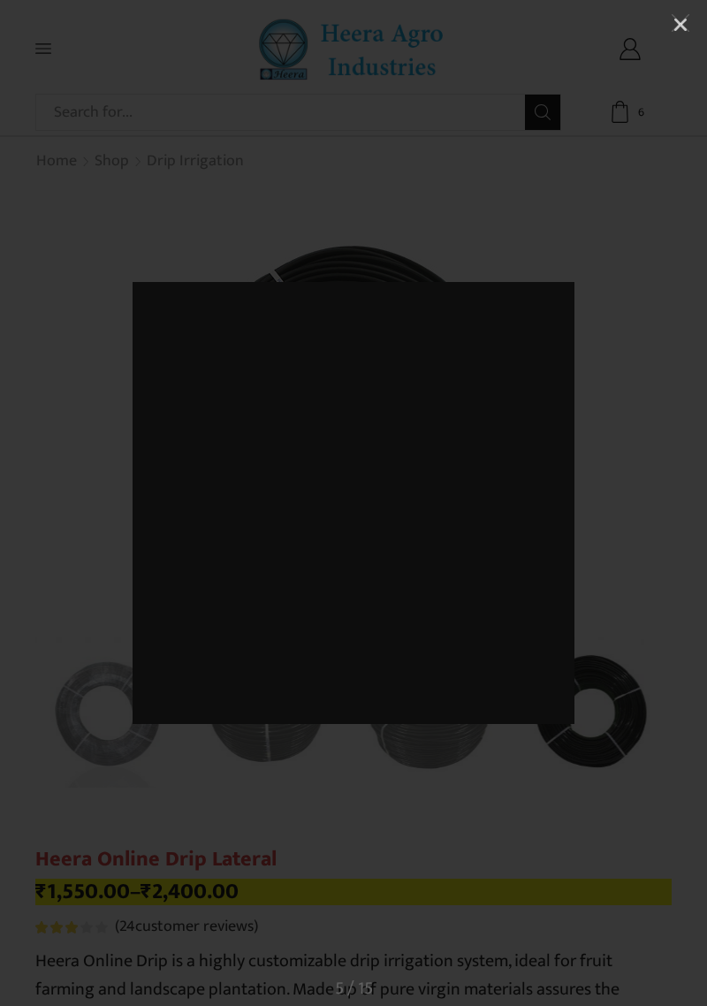
click at [46, 401] on div at bounding box center [353, 503] width 707 height 1006
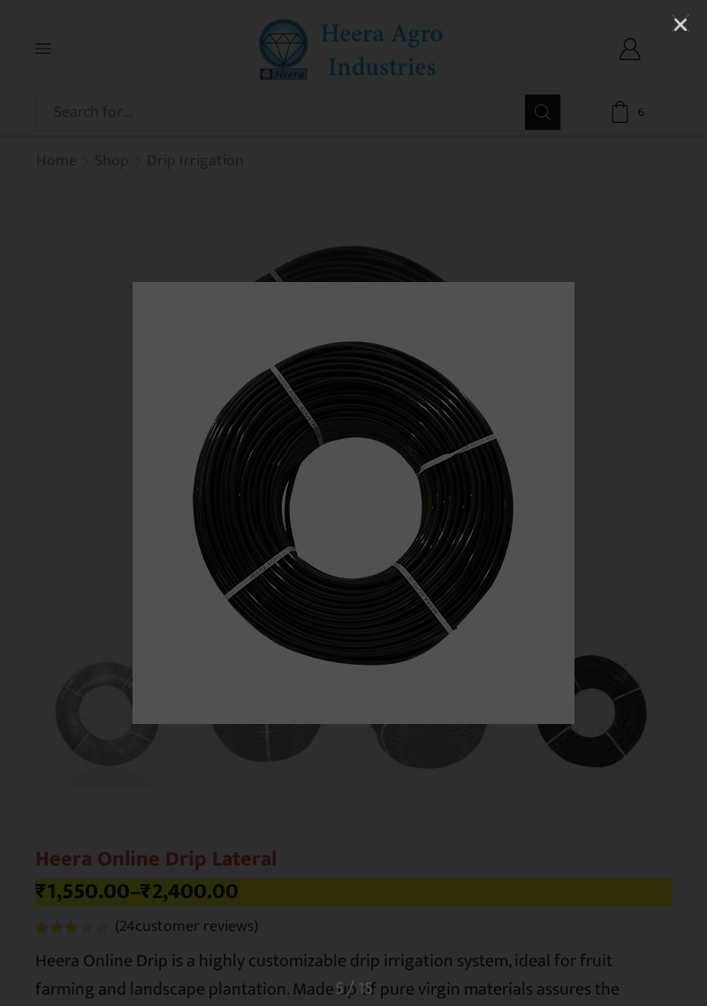
click at [48, 408] on div at bounding box center [353, 503] width 707 height 1006
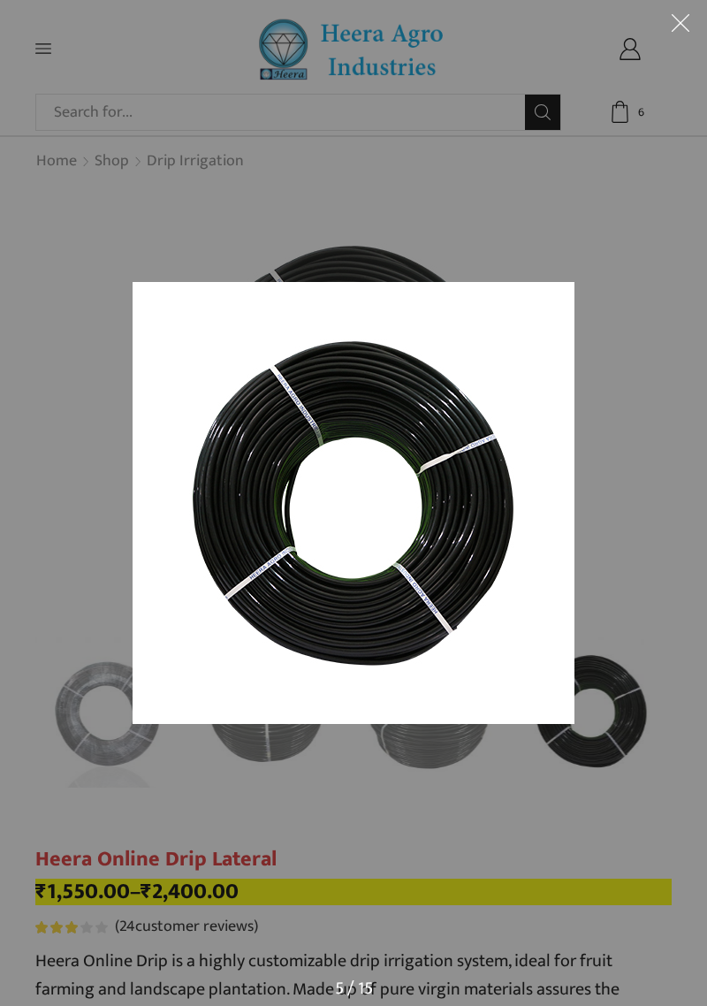
click at [667, 233] on div at bounding box center [353, 503] width 707 height 1006
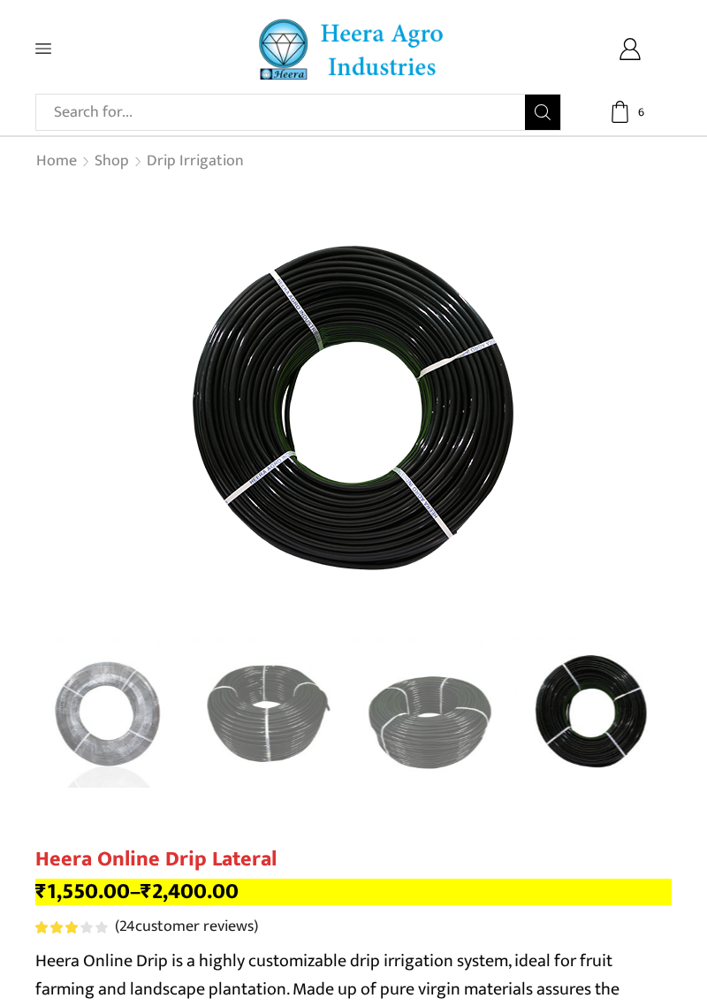
click at [700, 12] on button at bounding box center [680, 26] width 53 height 53
click at [637, 107] on span "6" at bounding box center [641, 112] width 18 height 18
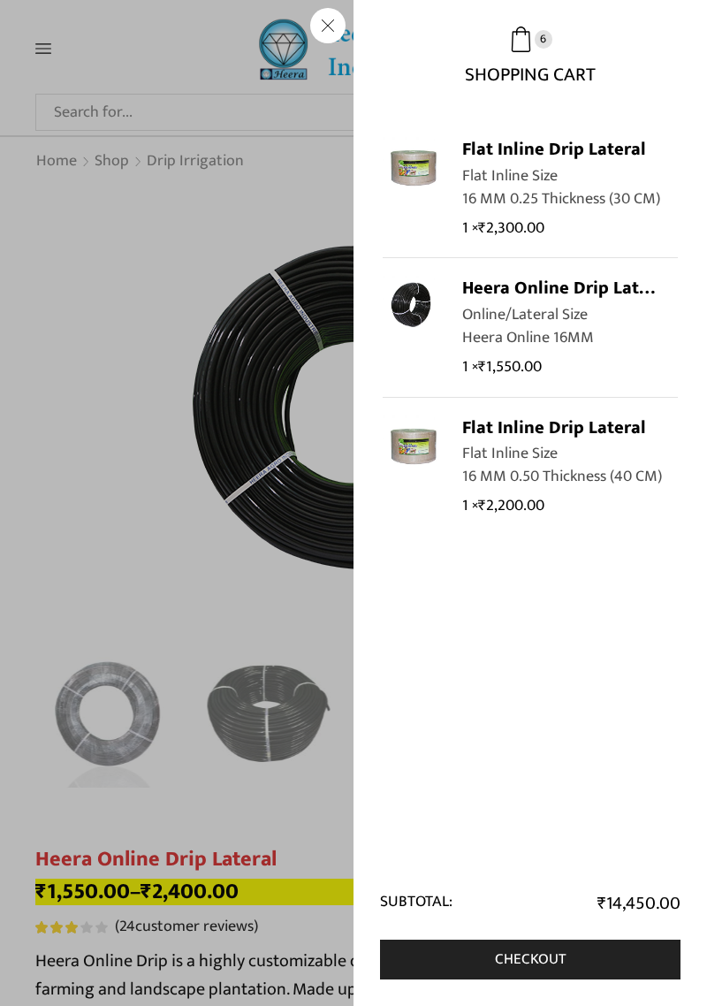
click at [554, 65] on span "Shopping Cart" at bounding box center [530, 68] width 131 height 33
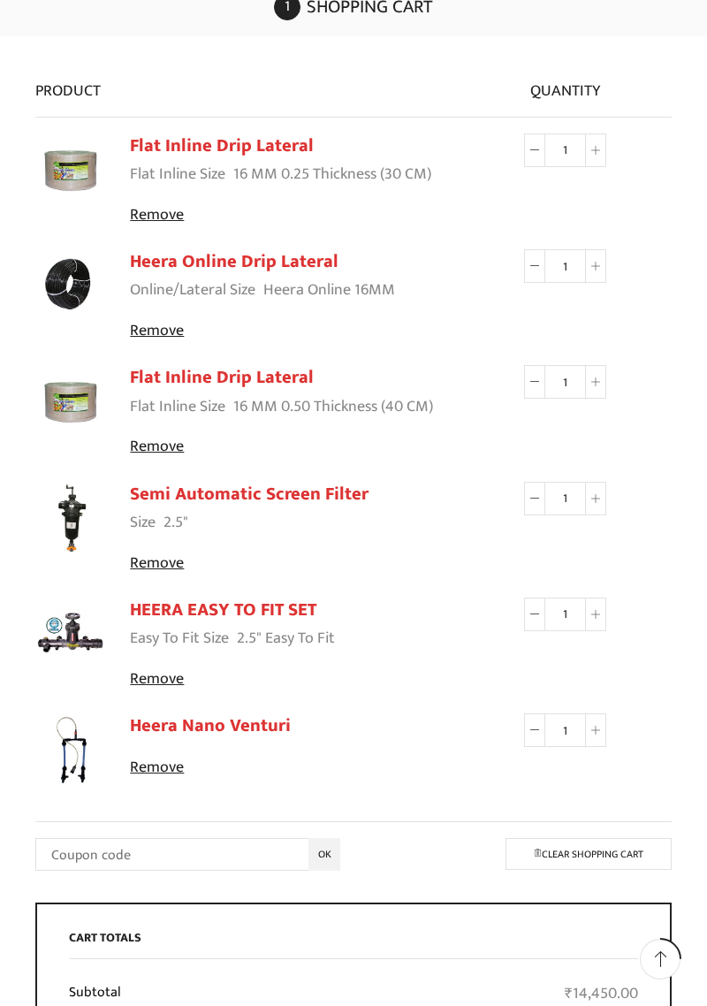
scroll to position [159, 0]
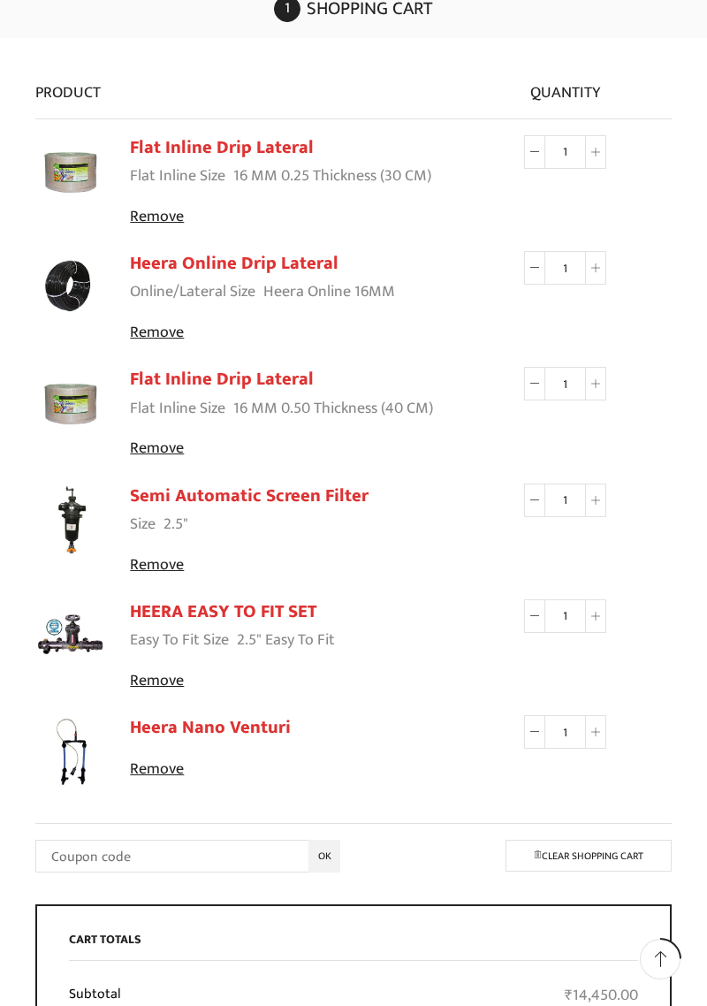
click at [265, 615] on link "HEERA EASY TO FIT SET" at bounding box center [223, 612] width 187 height 30
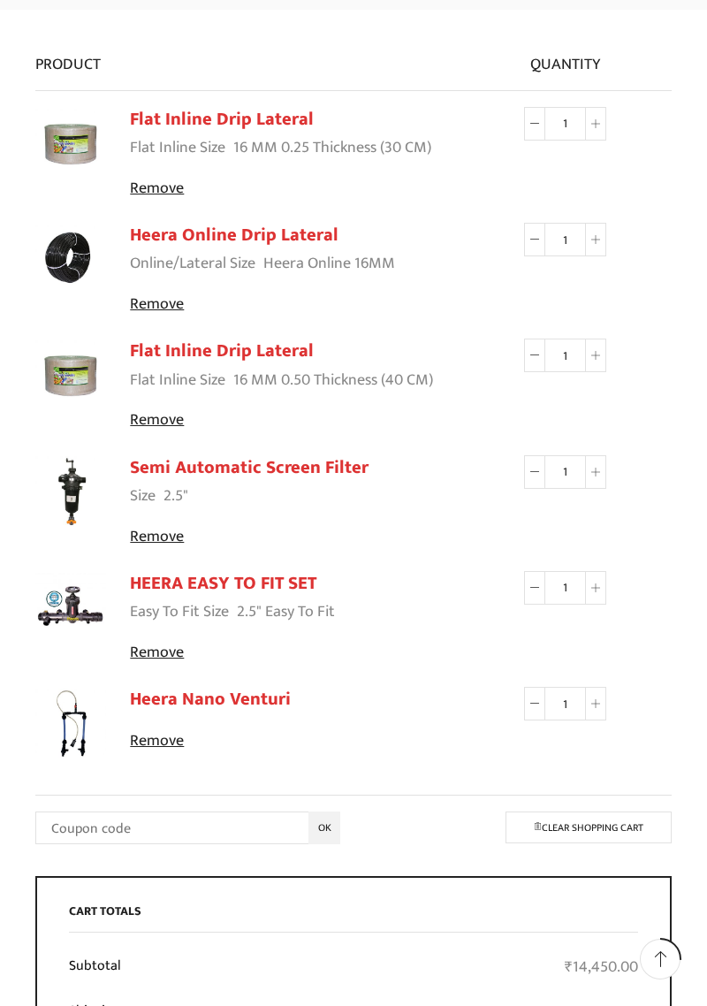
scroll to position [244, 0]
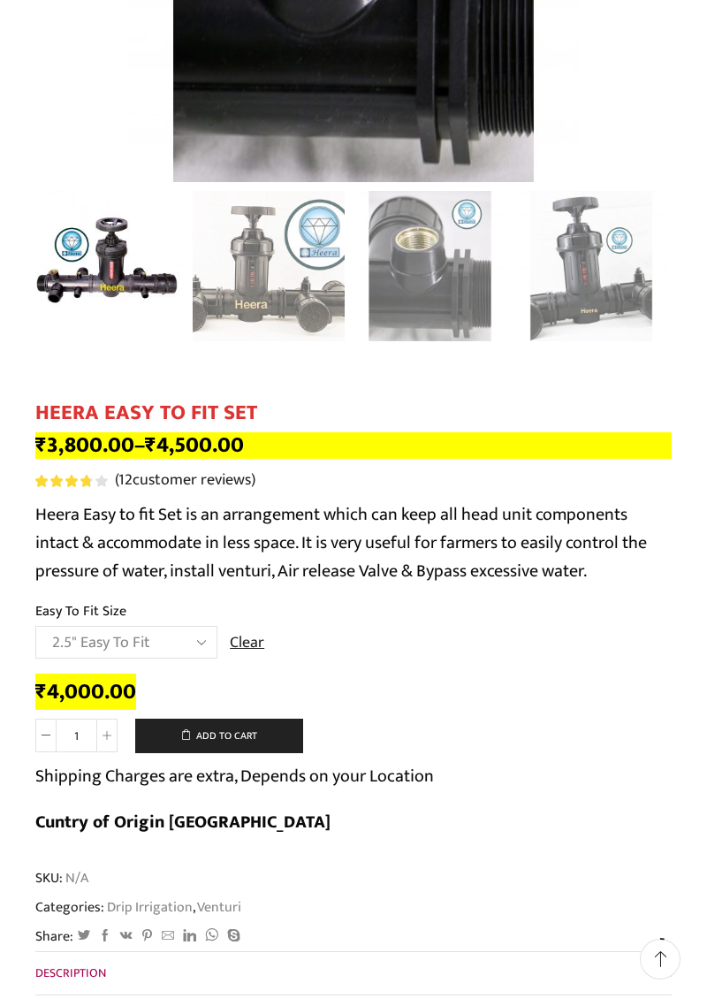
scroll to position [465, 0]
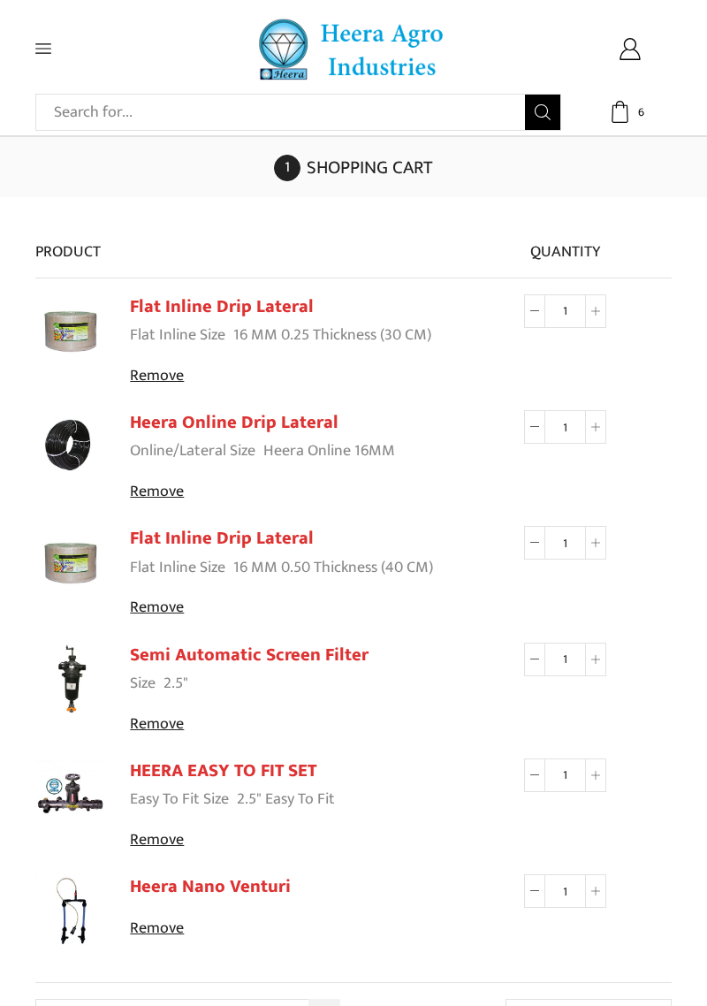
click at [264, 657] on link "Semi Automatic Screen Filter" at bounding box center [249, 655] width 239 height 30
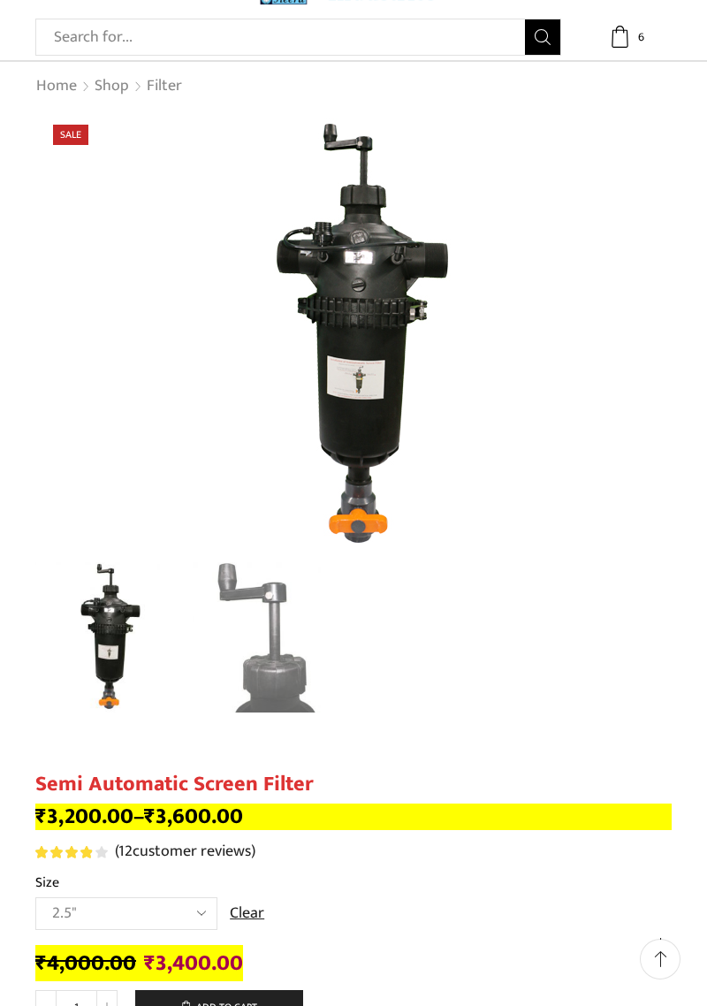
scroll to position [73, 0]
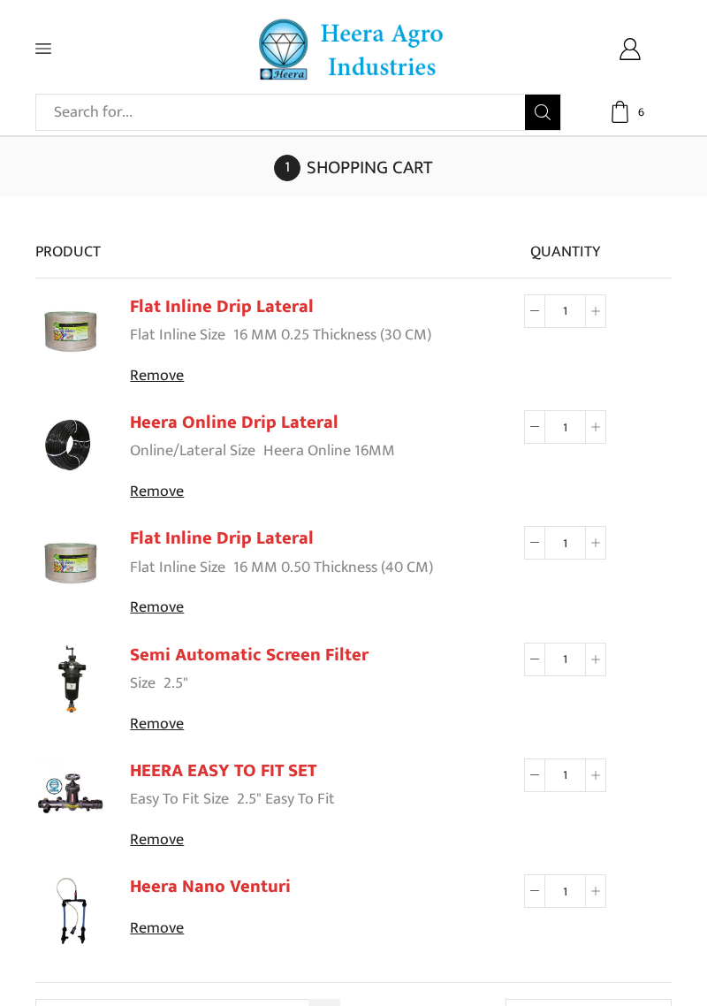
click at [269, 535] on link "Flat Inline Drip Lateral" at bounding box center [222, 539] width 184 height 30
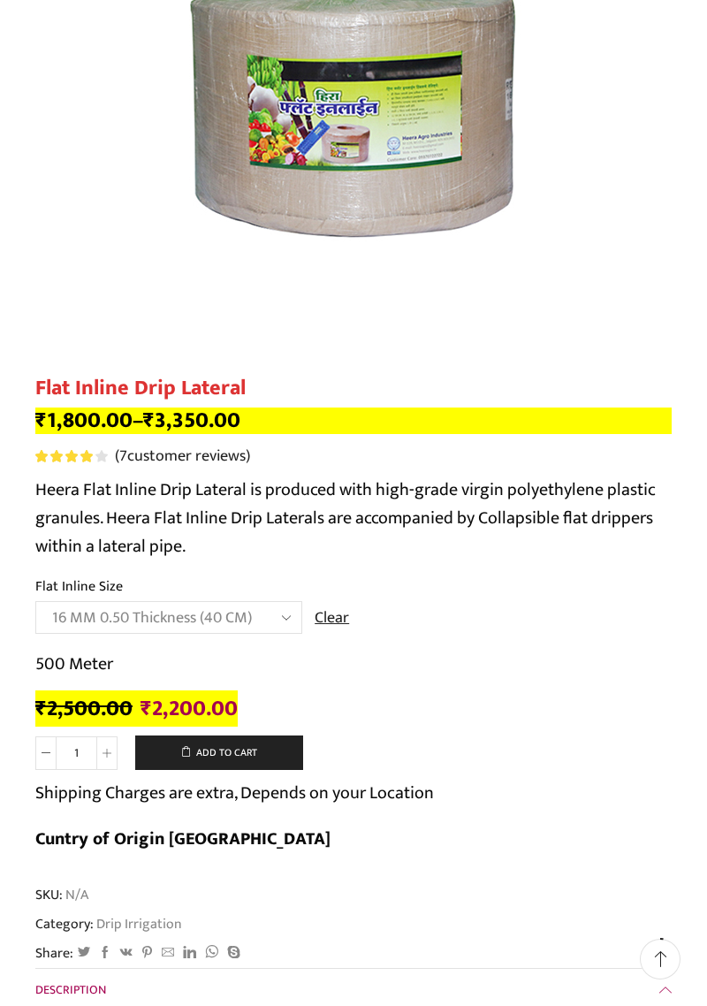
scroll to position [311, 0]
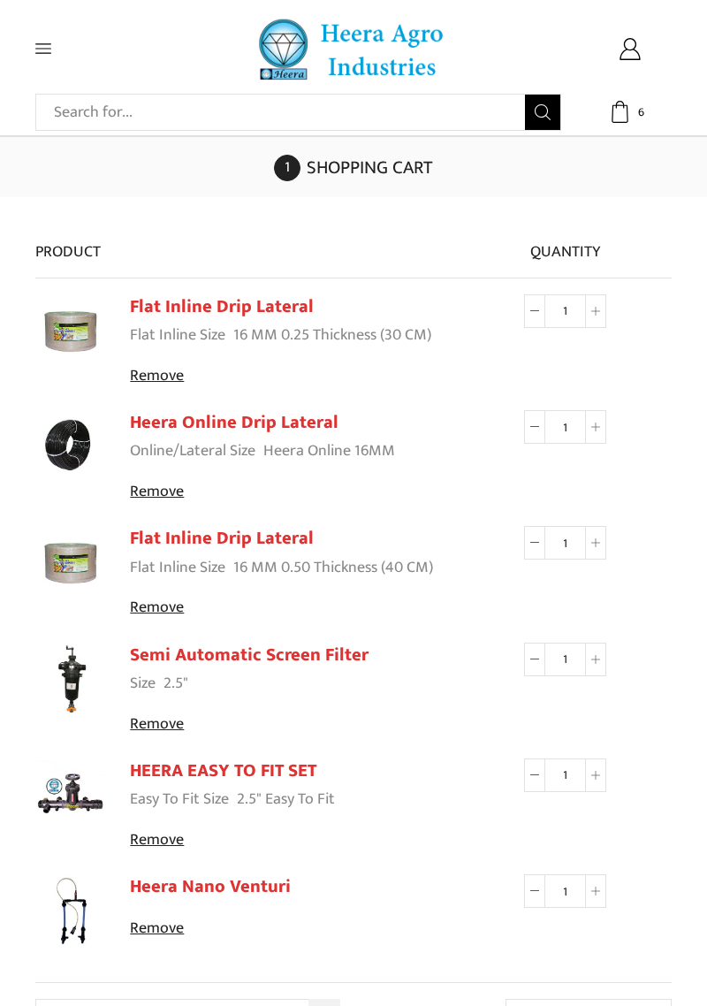
click at [23, 37] on div "Search input Search Home Raingun Heera Rain Gun (1.25″) Raingun (1.50″) Heera R…" at bounding box center [353, 49] width 663 height 63
click at [47, 55] on icon at bounding box center [43, 49] width 16 height 16
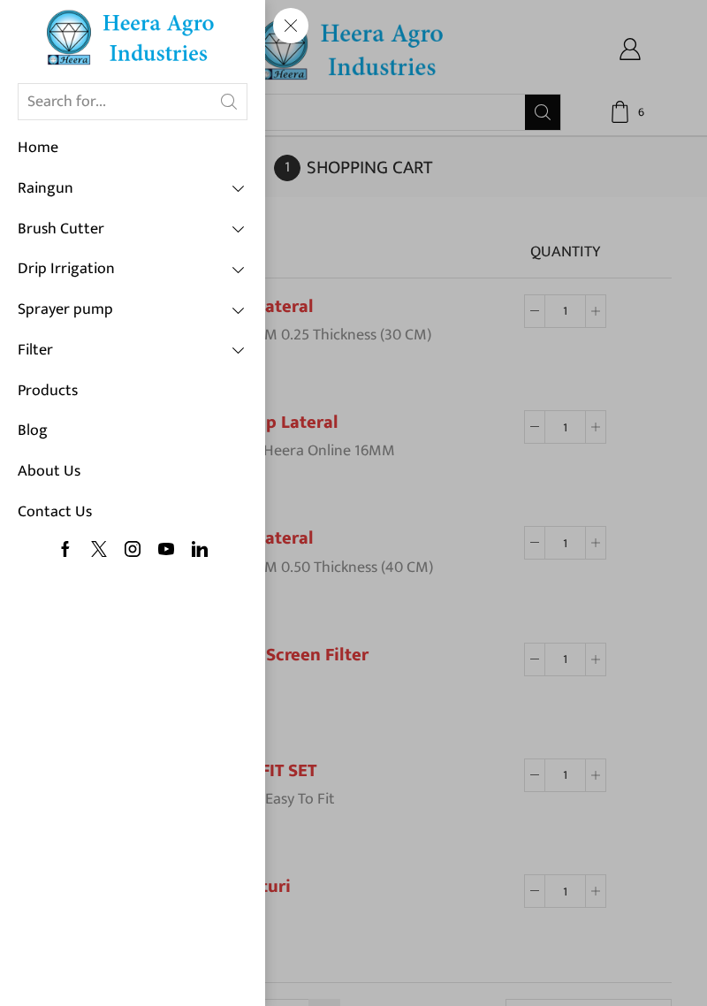
click at [89, 384] on link "Products" at bounding box center [133, 391] width 230 height 41
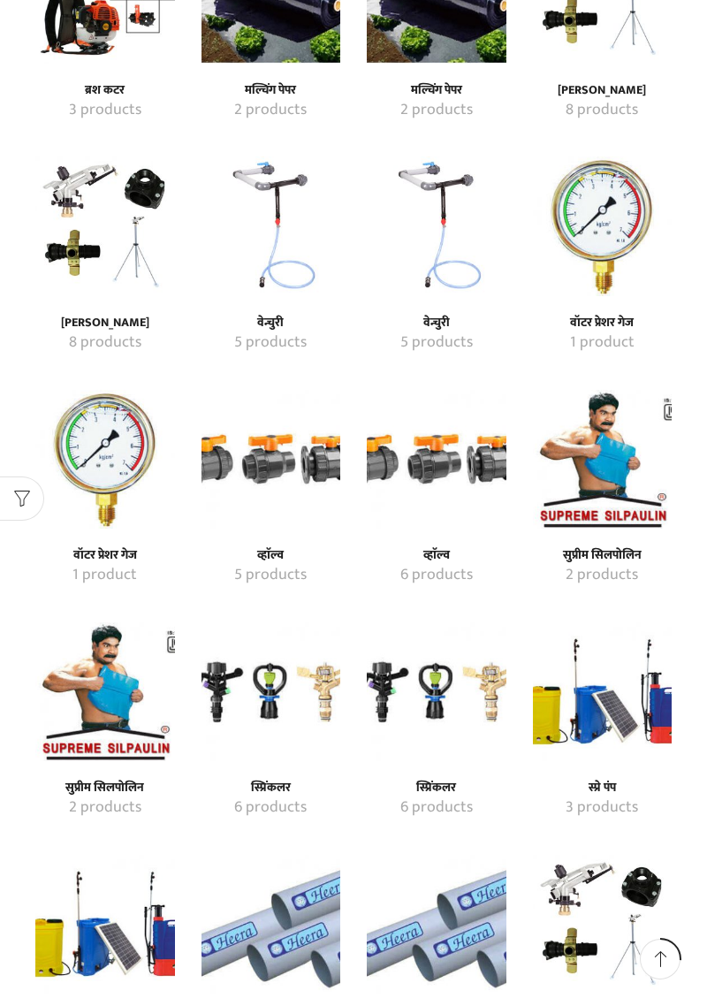
click at [424, 512] on img "Visit product category व्हाॅल्व" at bounding box center [437, 460] width 140 height 140
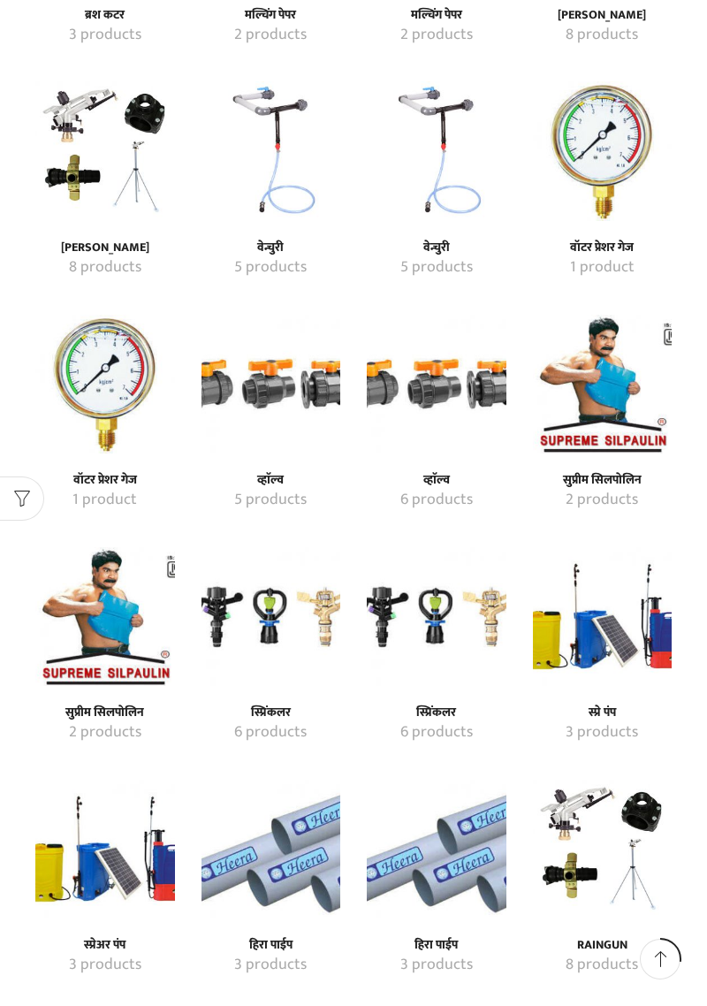
scroll to position [1563, 0]
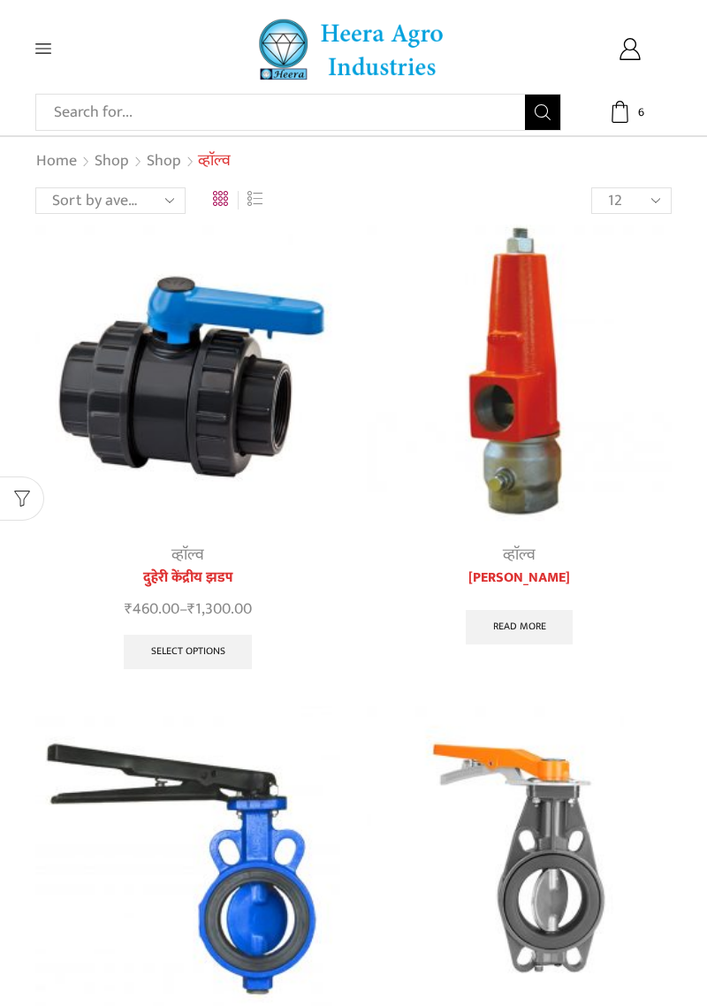
click at [48, 52] on icon at bounding box center [43, 49] width 16 height 16
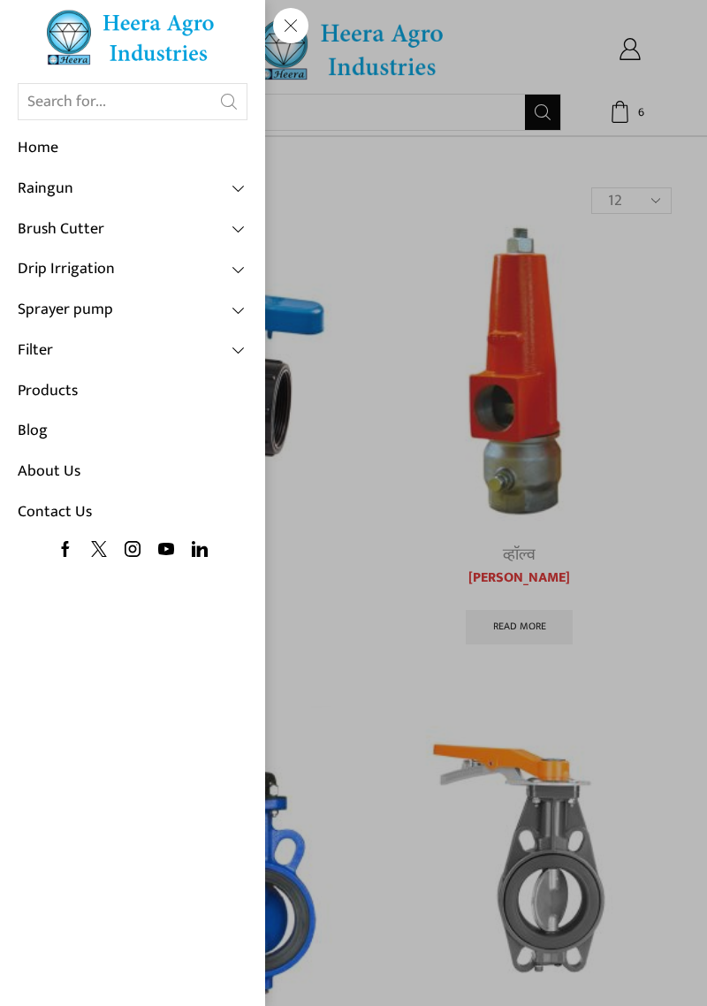
click at [80, 397] on link "Products" at bounding box center [133, 391] width 230 height 41
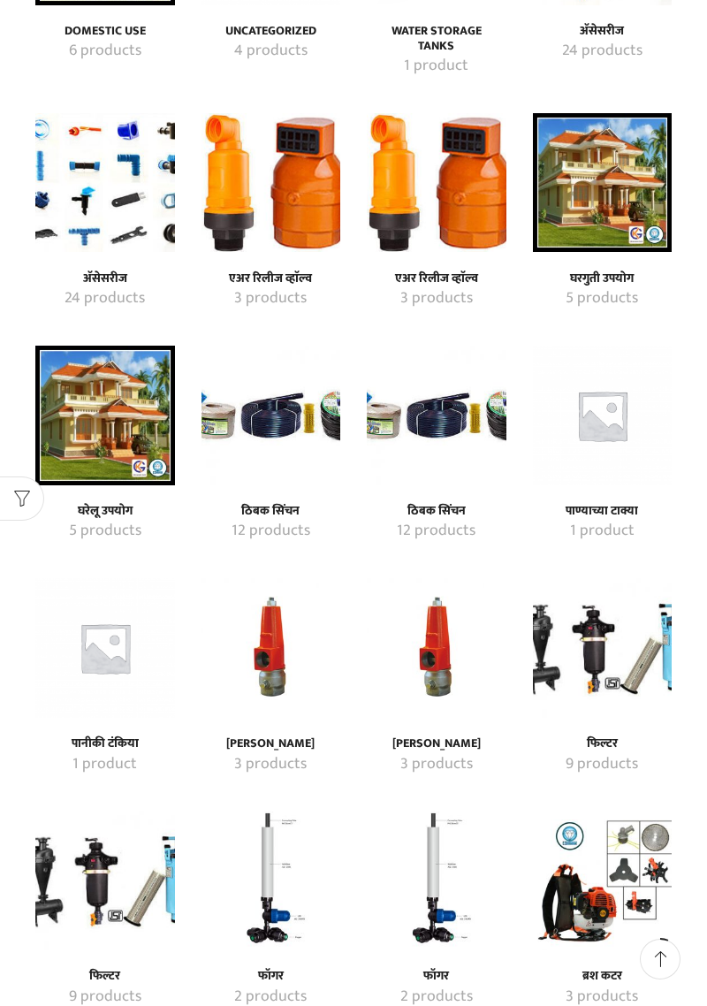
scroll to position [354, 0]
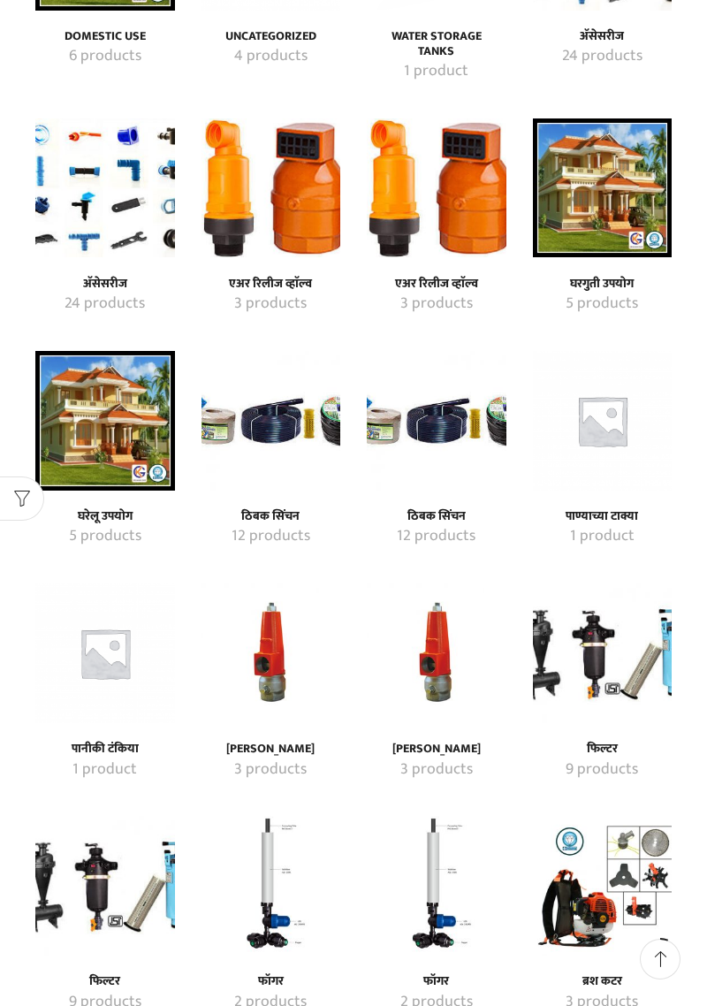
click at [126, 203] on img "Visit product category अ‍ॅसेसरीज" at bounding box center [105, 188] width 140 height 140
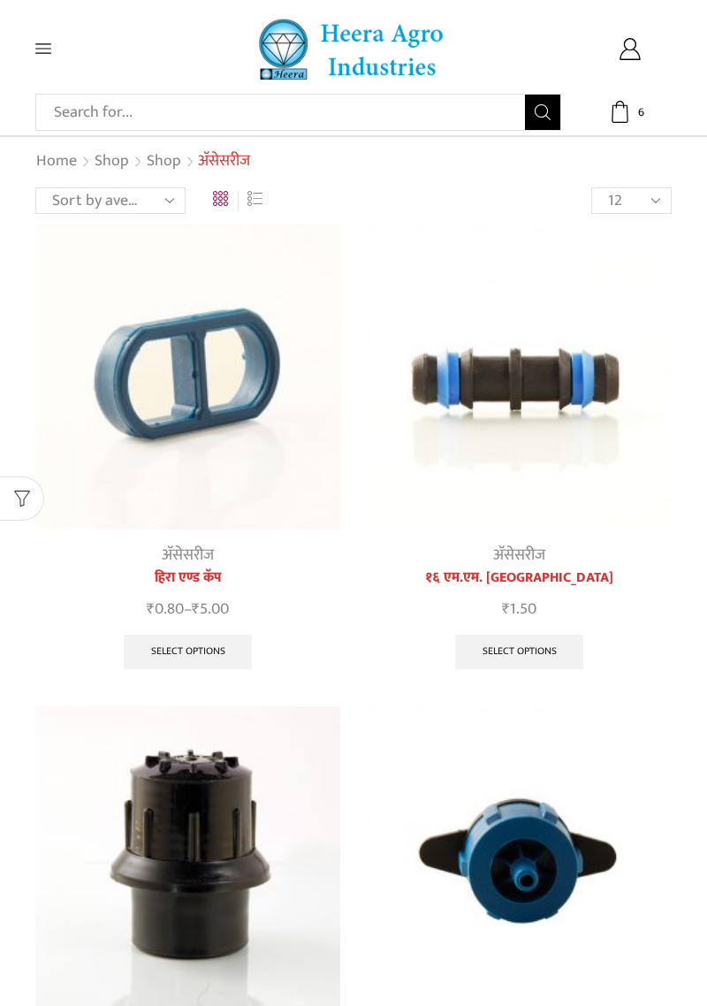
click at [54, 50] on span at bounding box center [77, 49] width 84 height 16
click at [46, 52] on icon at bounding box center [43, 49] width 16 height 16
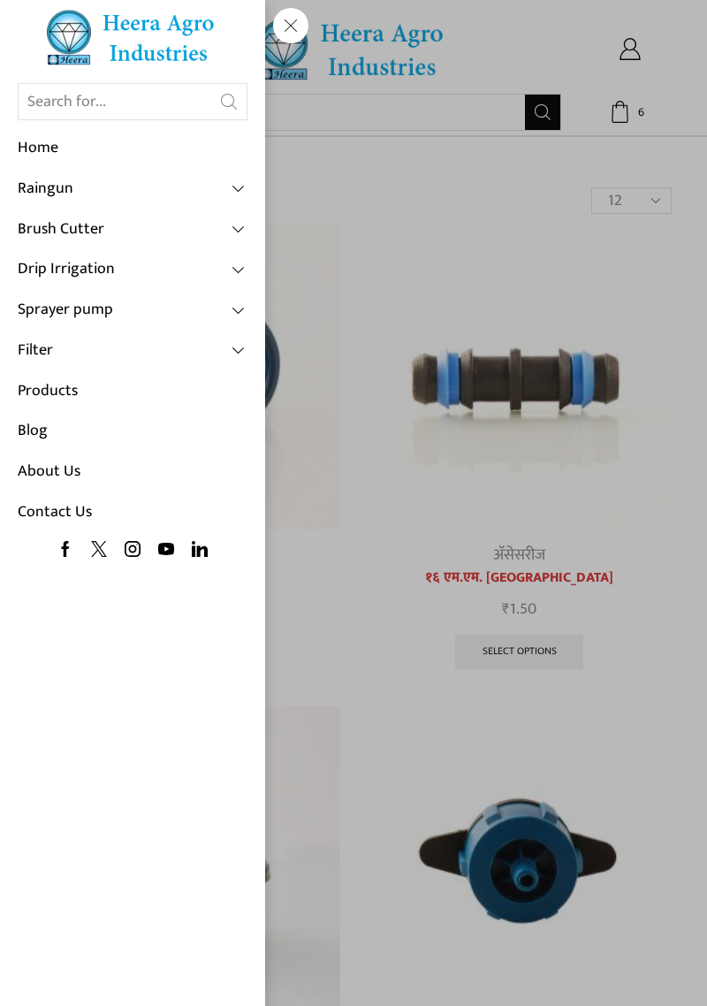
click at [151, 394] on link "Products" at bounding box center [133, 391] width 230 height 41
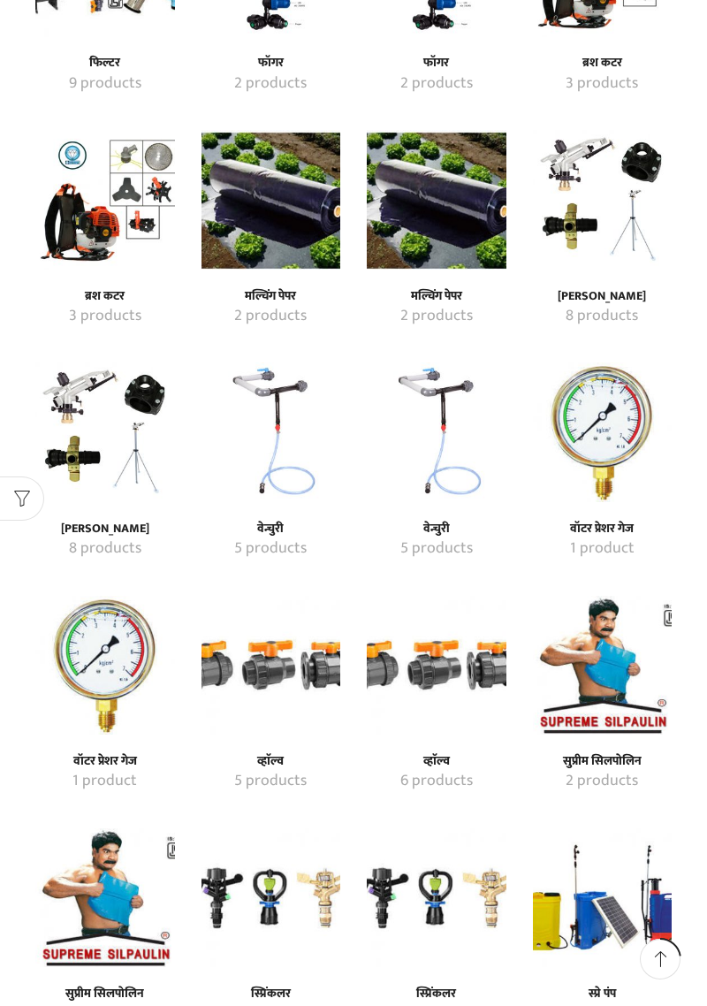
scroll to position [1286, 0]
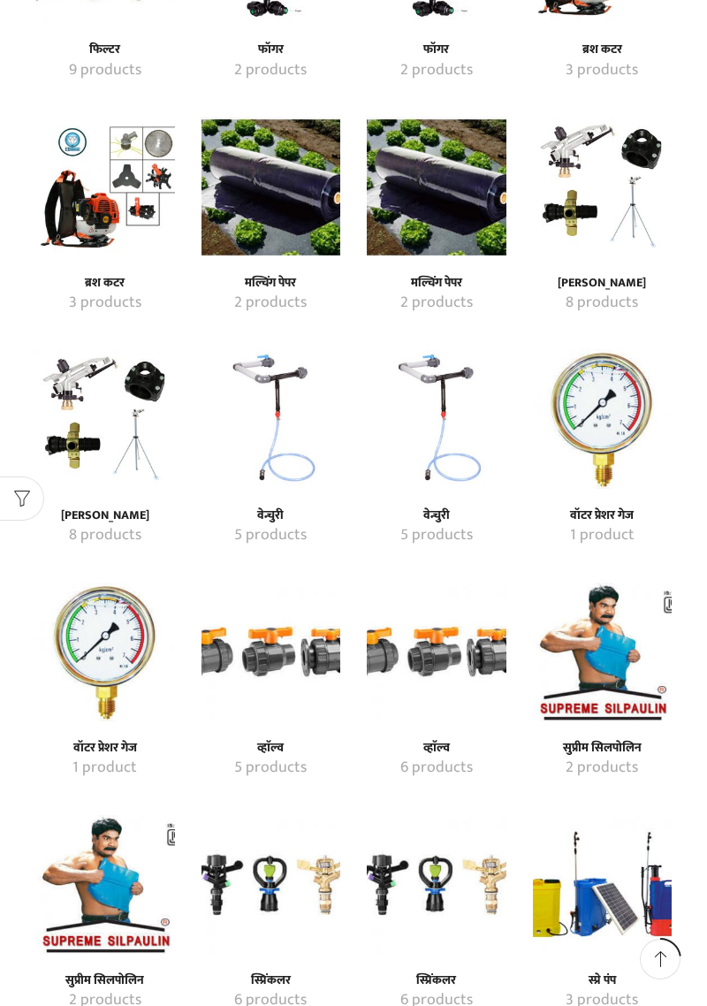
click at [253, 695] on img "Visit product category व्हाॅल्व" at bounding box center [272, 653] width 140 height 140
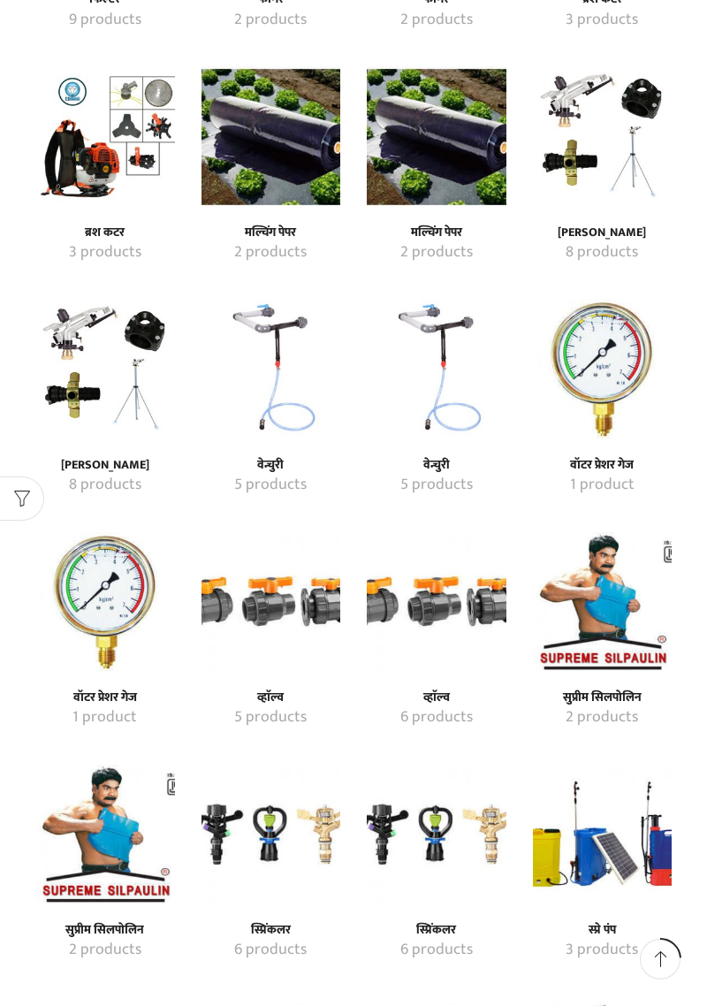
scroll to position [1371, 0]
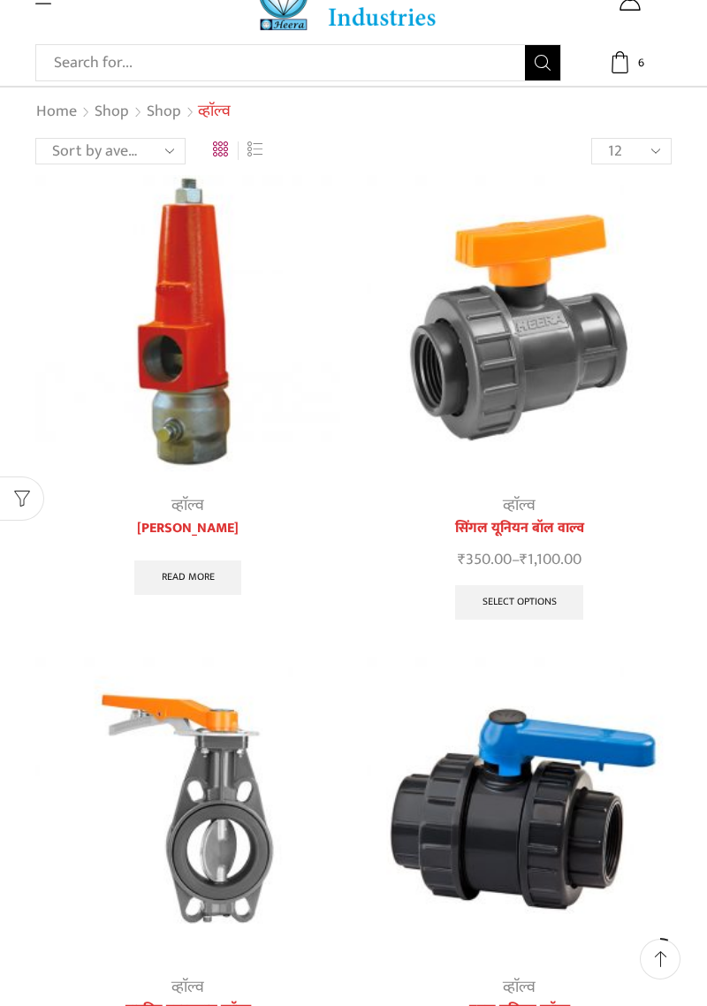
scroll to position [44, 0]
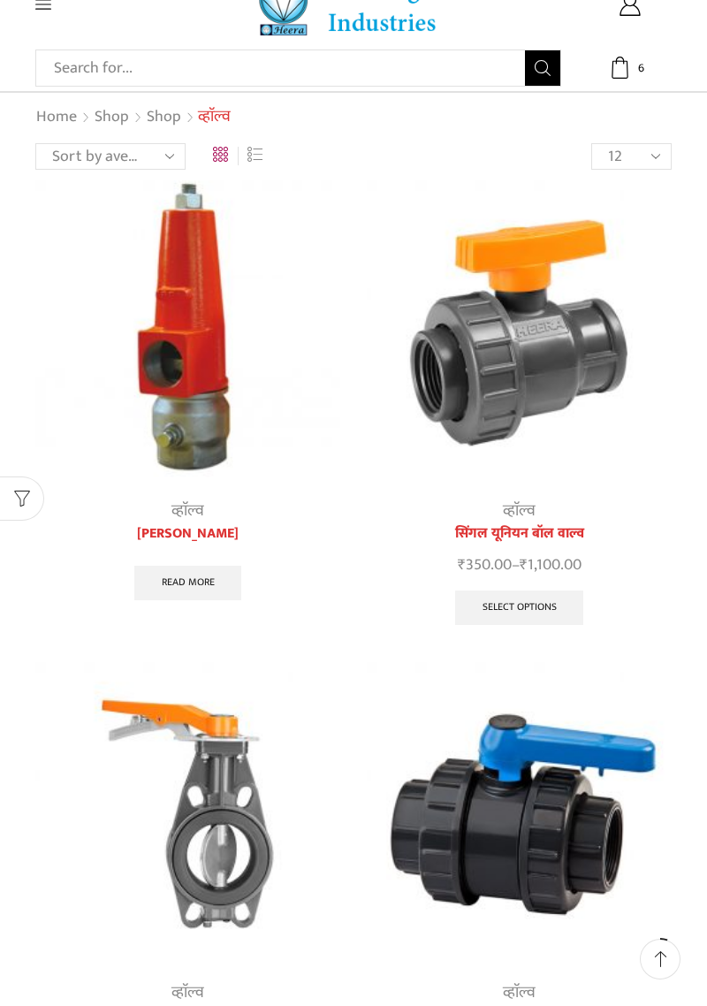
click at [493, 386] on img at bounding box center [519, 332] width 305 height 305
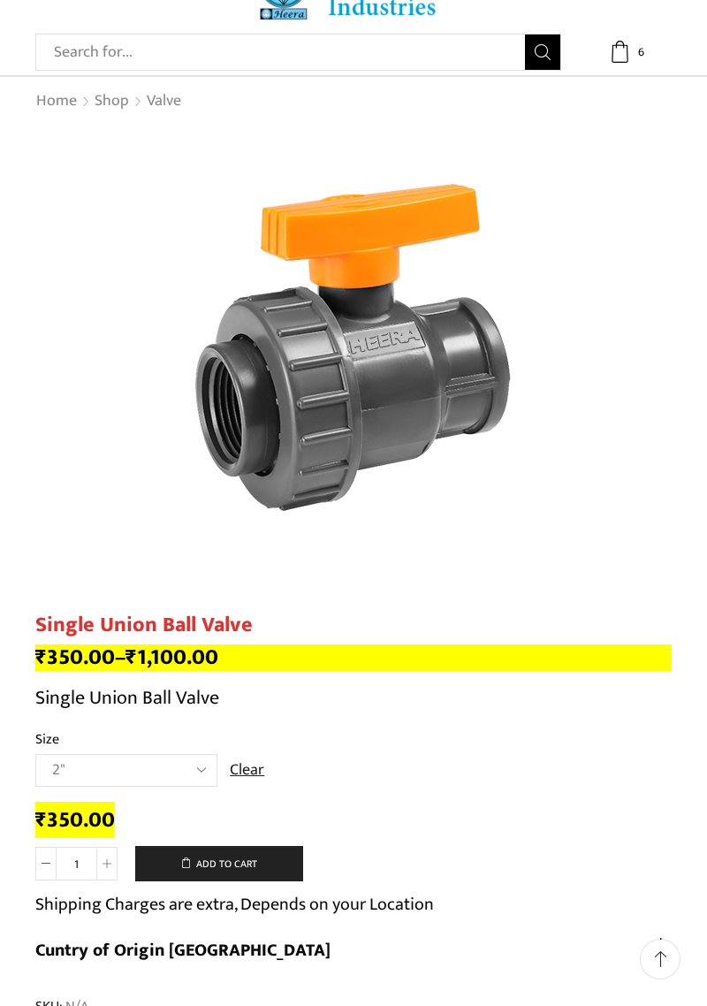
scroll to position [61, 0]
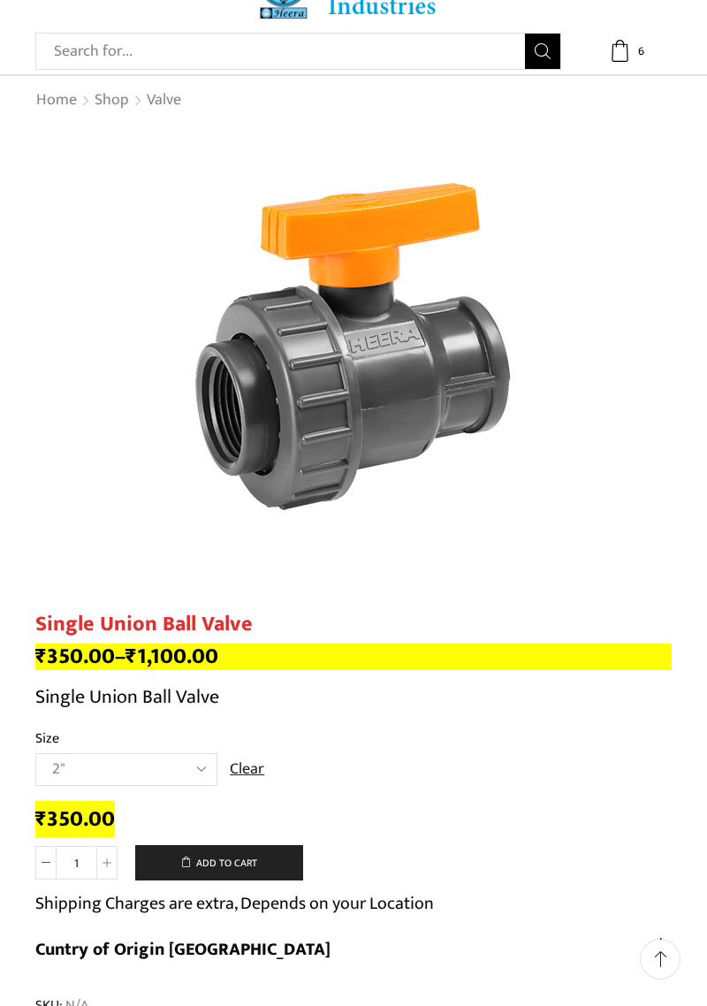
click at [213, 770] on select "Choose an option 2" 2.5" 3"" at bounding box center [126, 769] width 182 height 33
click at [85, 481] on link at bounding box center [353, 347] width 637 height 442
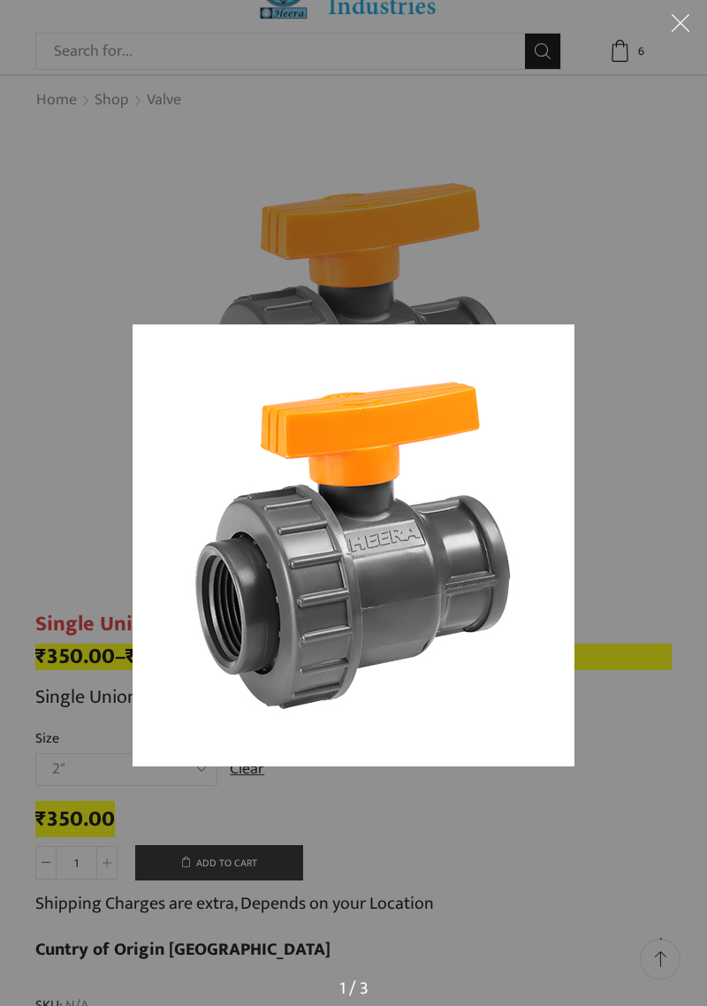
click at [76, 495] on div at bounding box center [353, 503] width 707 height 1006
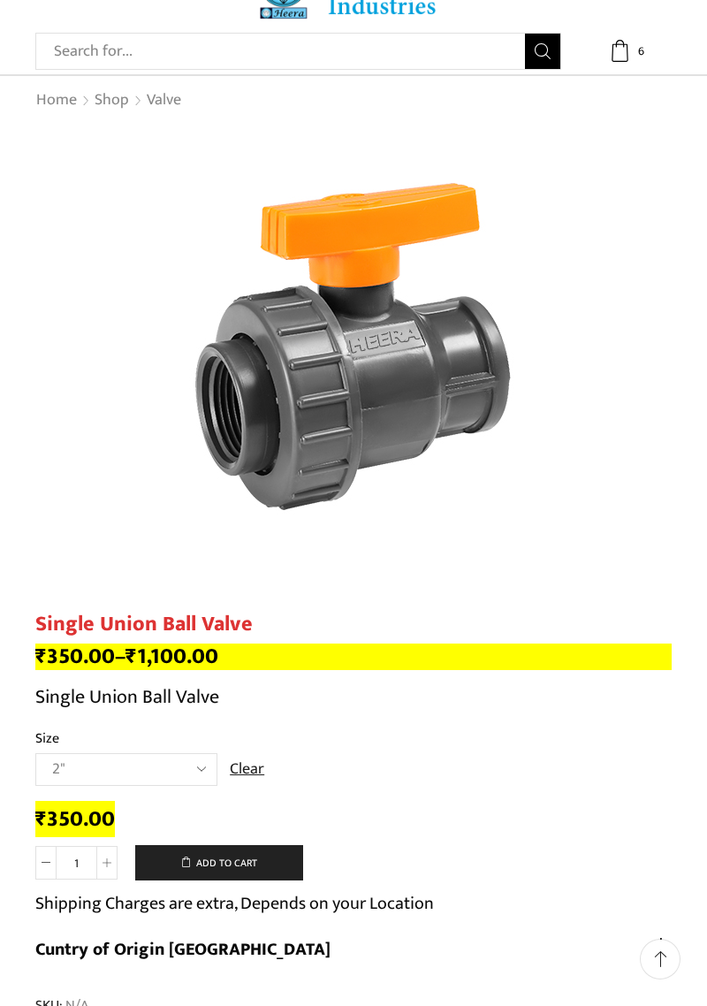
scroll to position [146, 0]
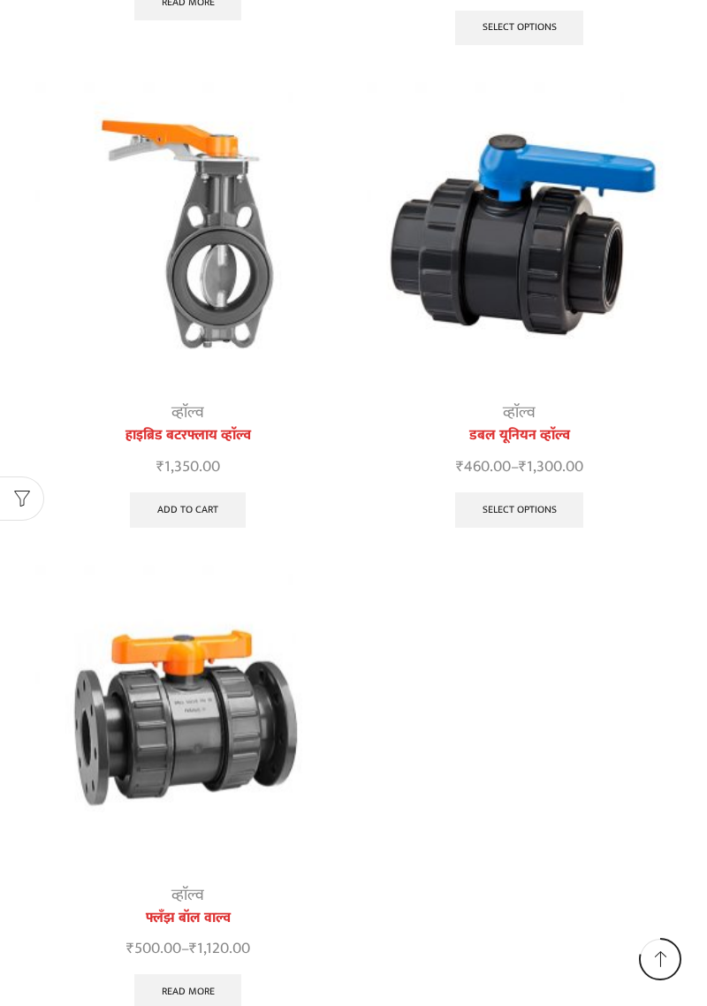
scroll to position [624, 0]
click at [186, 713] on img at bounding box center [187, 717] width 305 height 305
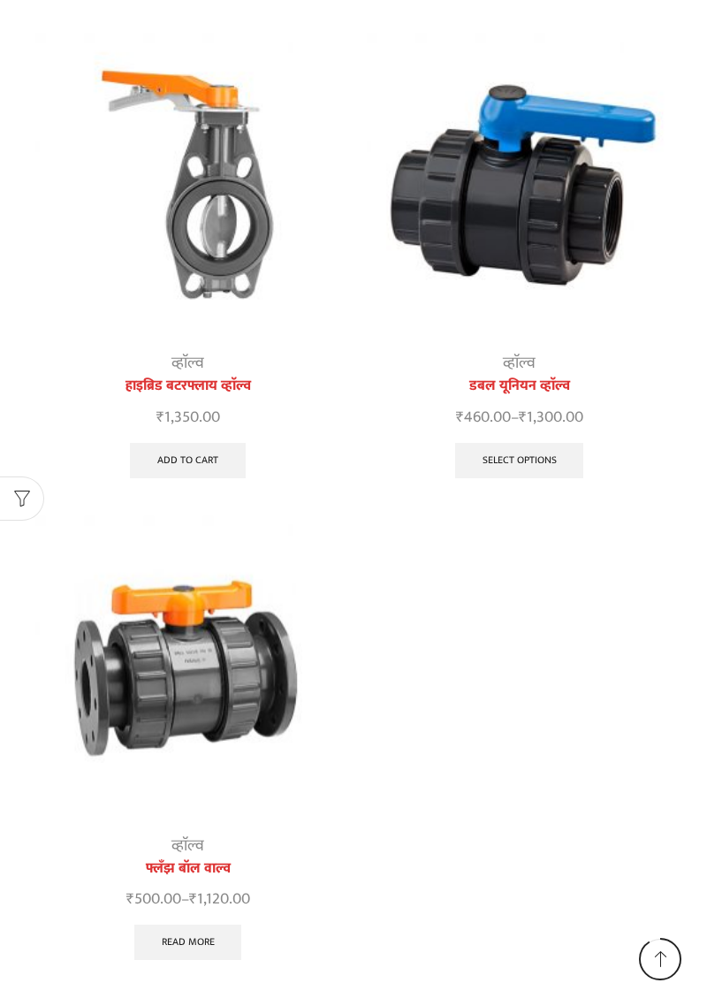
scroll to position [709, 0]
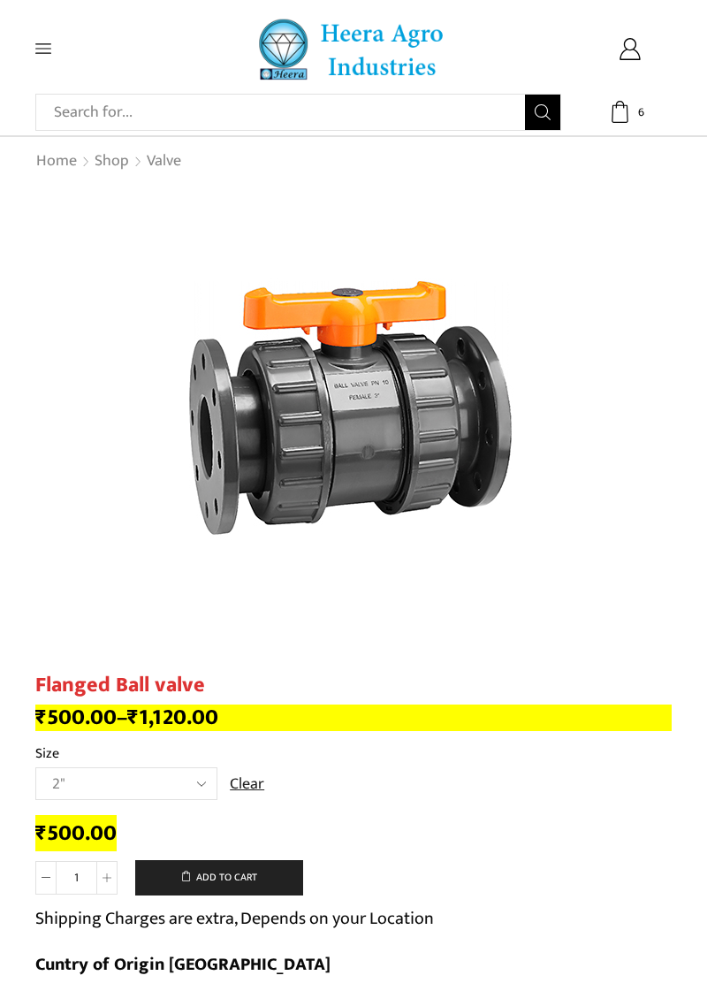
click at [628, 118] on icon at bounding box center [621, 112] width 17 height 22
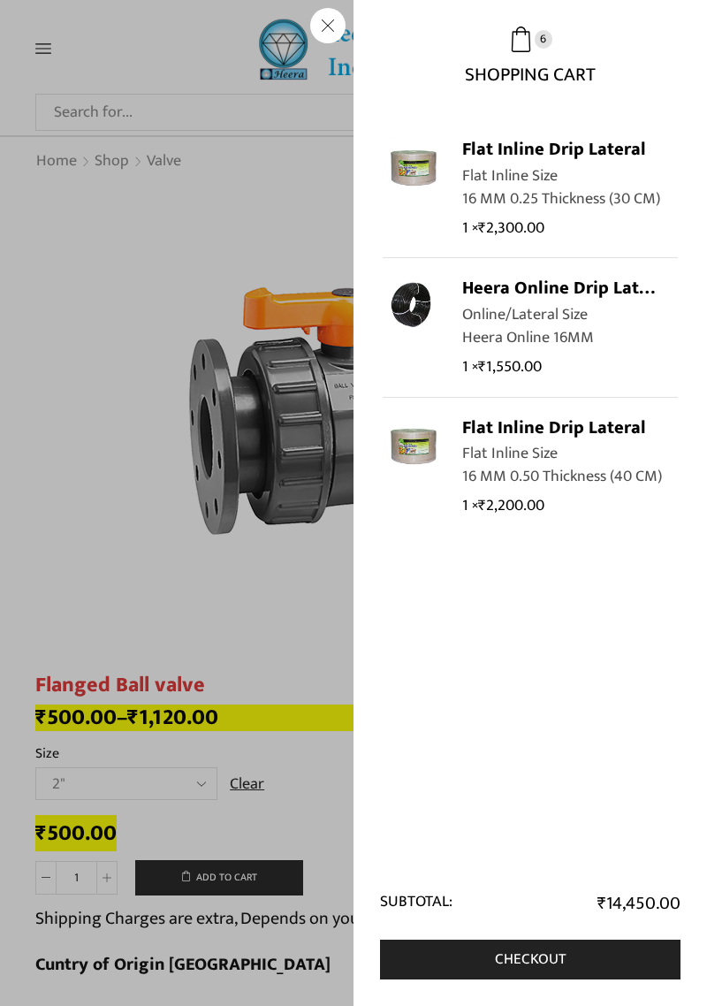
click at [511, 72] on span "Shopping Cart" at bounding box center [530, 68] width 131 height 33
